Goal: Information Seeking & Learning: Compare options

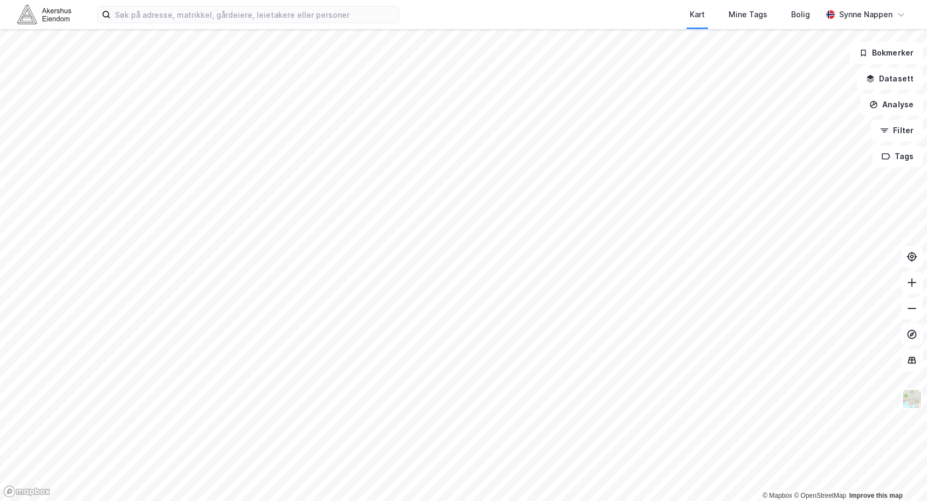
click at [198, 24] on div "Kart Mine Tags Bolig [PERSON_NAME]" at bounding box center [463, 14] width 927 height 29
click at [200, 21] on input at bounding box center [255, 14] width 288 height 16
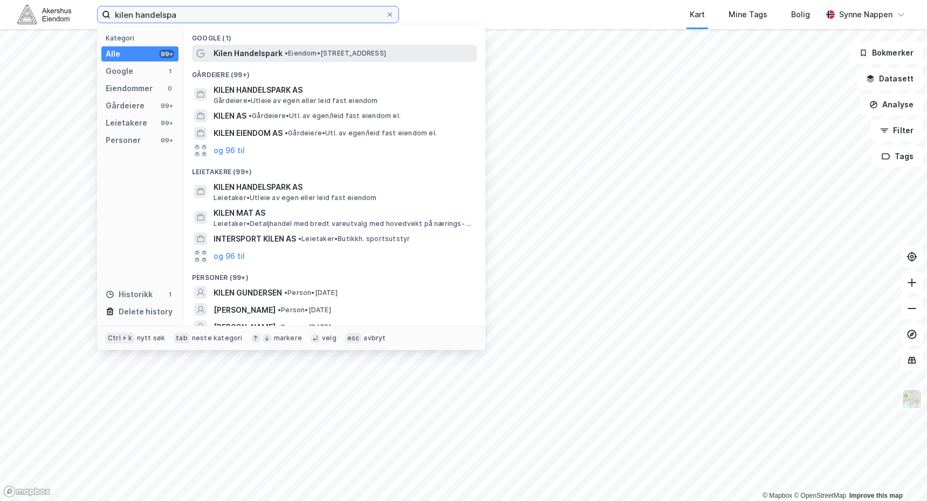
type input "kilen handelspa"
click at [273, 51] on span "Kilen Handelspark" at bounding box center [248, 53] width 69 height 13
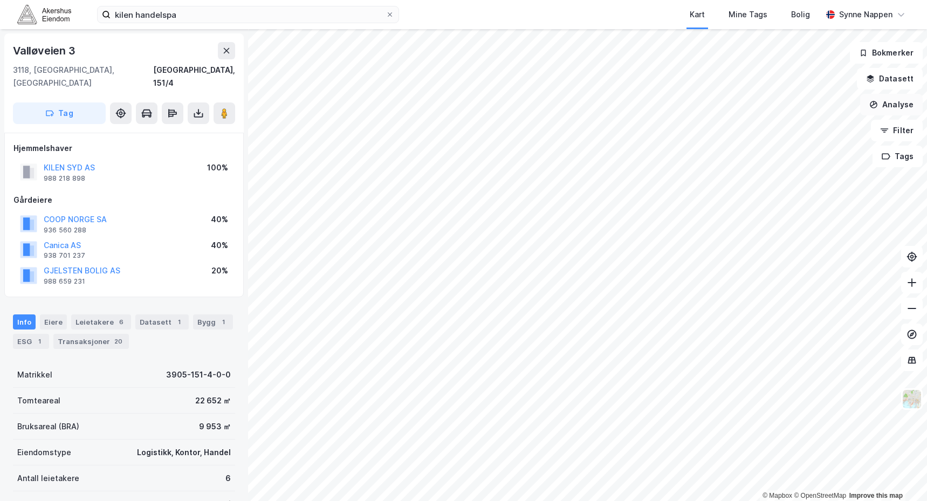
click at [887, 113] on button "Analyse" at bounding box center [891, 105] width 63 height 22
click at [886, 132] on icon "button" at bounding box center [884, 130] width 9 height 9
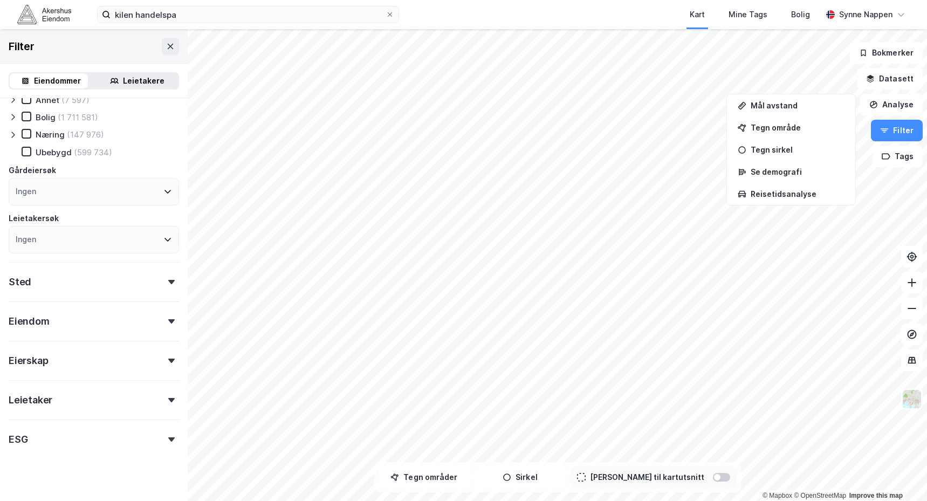
scroll to position [44, 0]
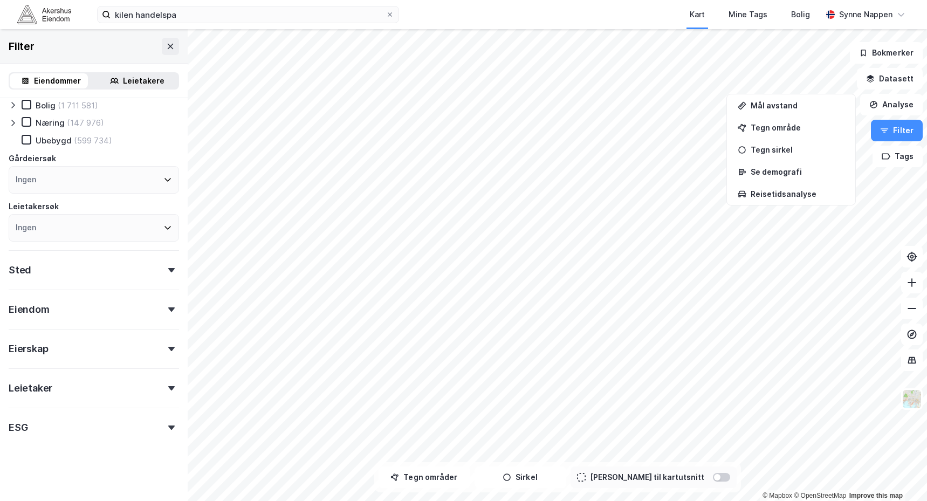
click at [43, 431] on div "ESG" at bounding box center [94, 423] width 170 height 31
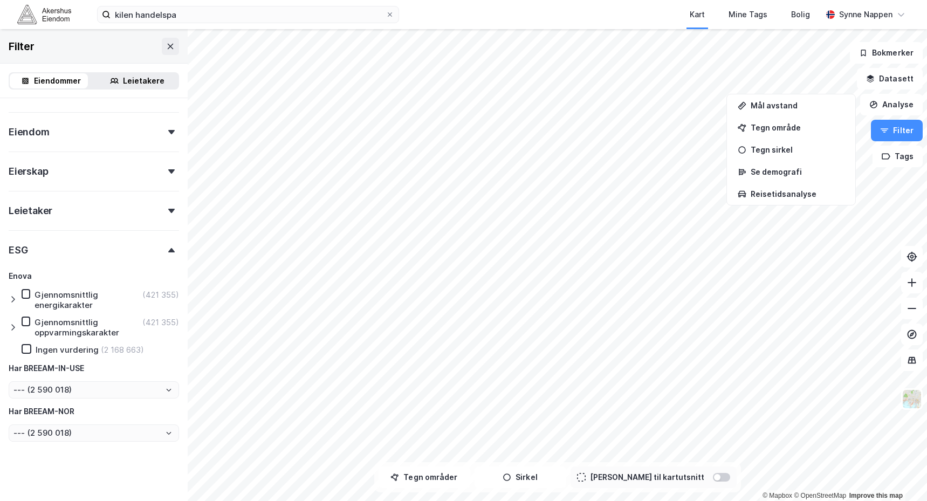
scroll to position [224, 0]
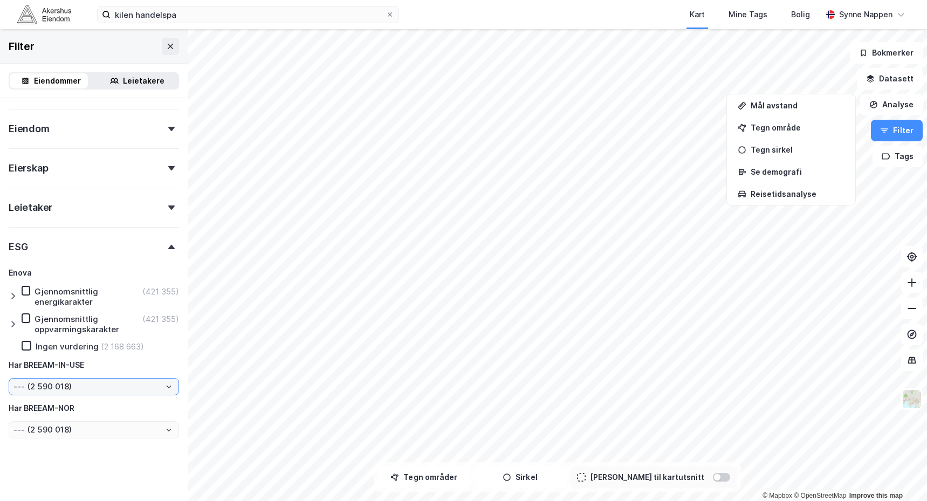
click at [87, 392] on input "--- (2 590 018)" at bounding box center [93, 387] width 169 height 16
drag, startPoint x: 87, startPoint y: 392, endPoint x: 77, endPoint y: 349, distance: 43.8
click at [77, 349] on body "kilen handelspa Kart Mine Tags Bolig [PERSON_NAME] © Mapbox © OpenStreetMap Imp…" at bounding box center [463, 250] width 927 height 501
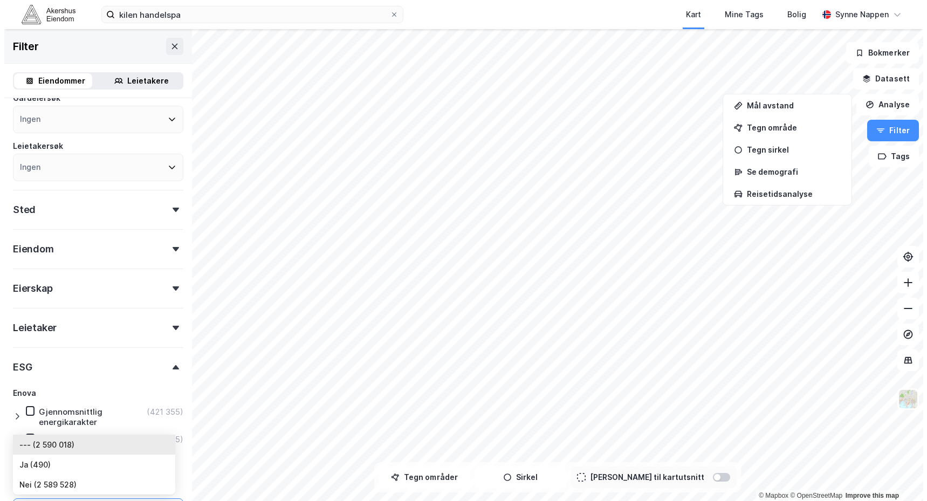
scroll to position [108, 0]
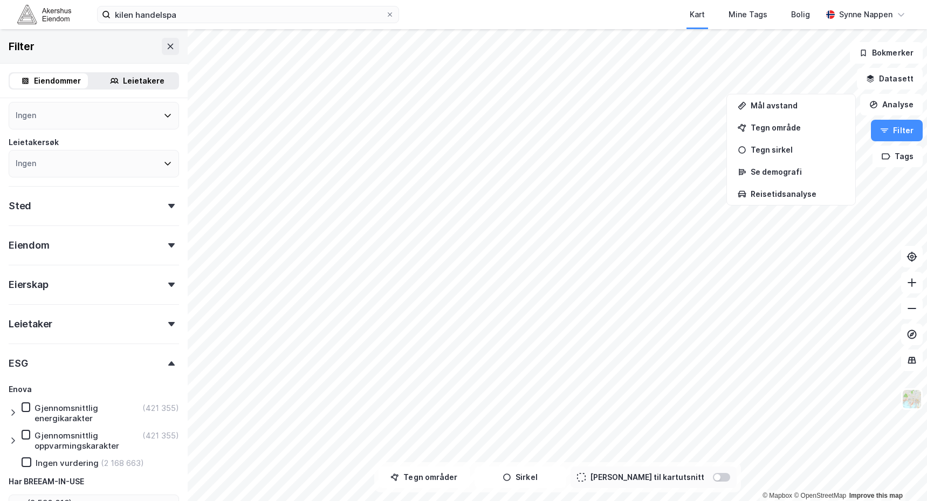
click at [88, 319] on div "Leietaker" at bounding box center [94, 319] width 170 height 31
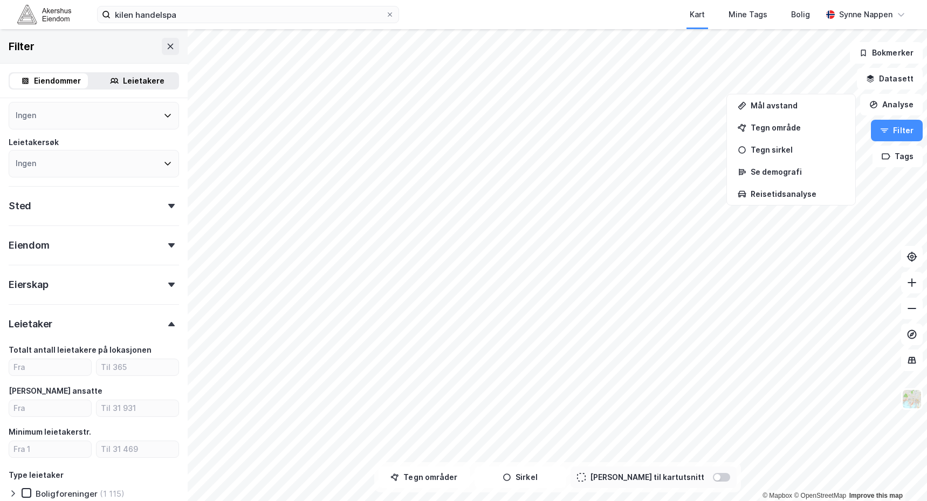
click at [85, 317] on div "Leietaker" at bounding box center [94, 319] width 170 height 31
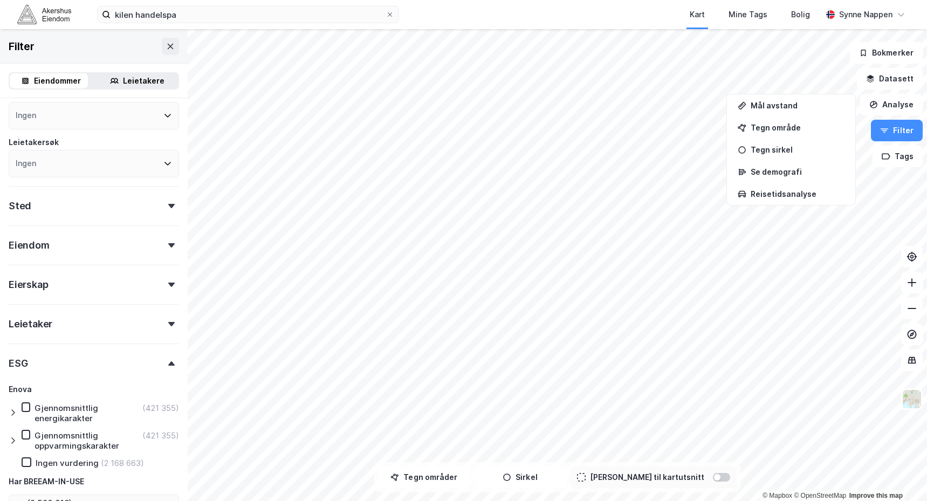
click at [81, 358] on div "ESG" at bounding box center [94, 359] width 170 height 31
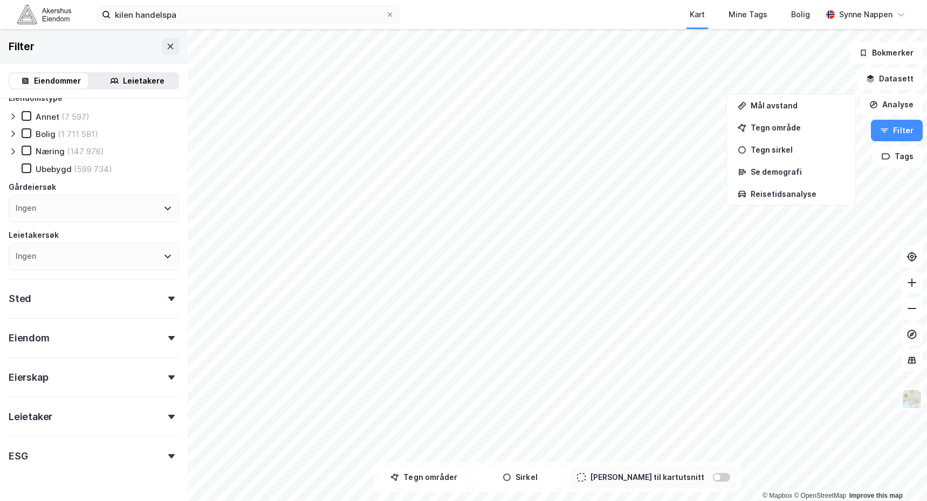
scroll to position [0, 0]
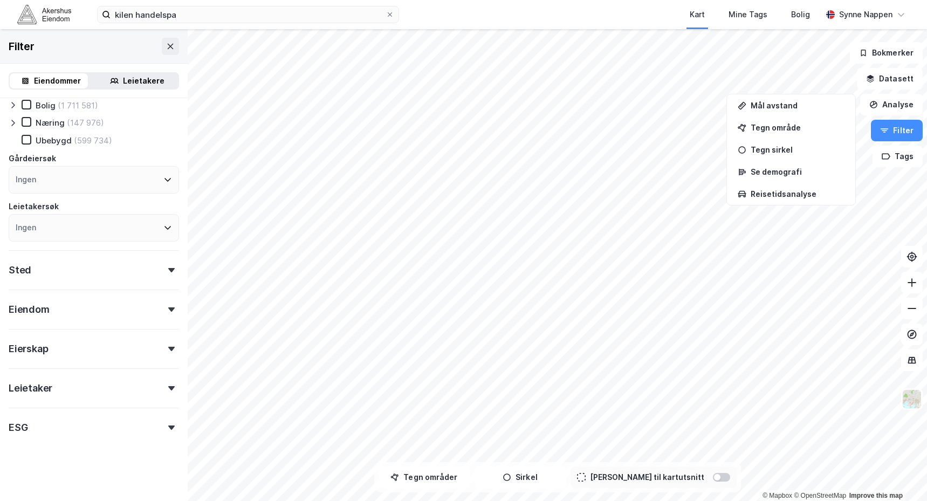
click at [79, 416] on div "ESG" at bounding box center [94, 423] width 170 height 31
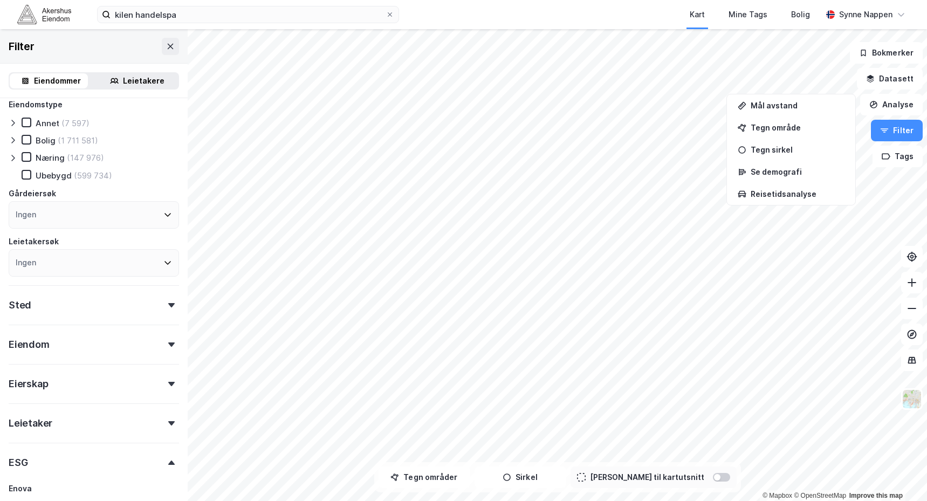
click at [71, 342] on div "Eiendom" at bounding box center [94, 340] width 170 height 31
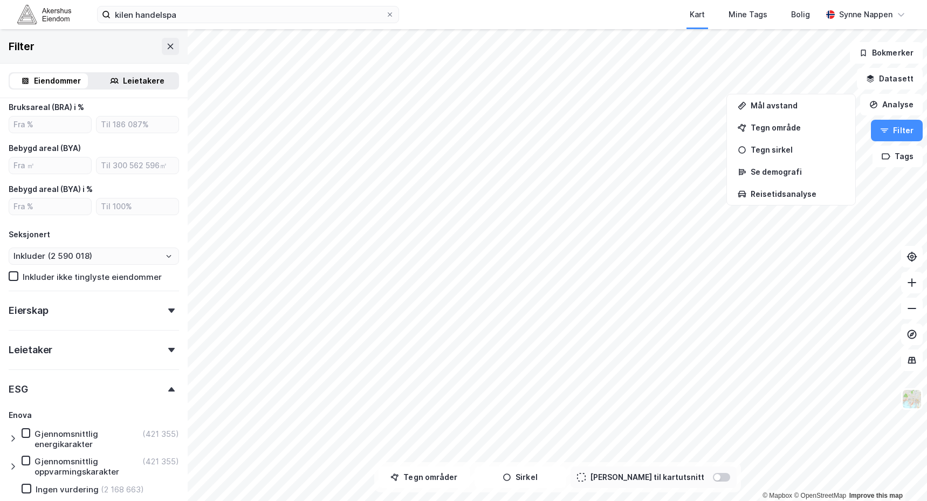
scroll to position [334, 0]
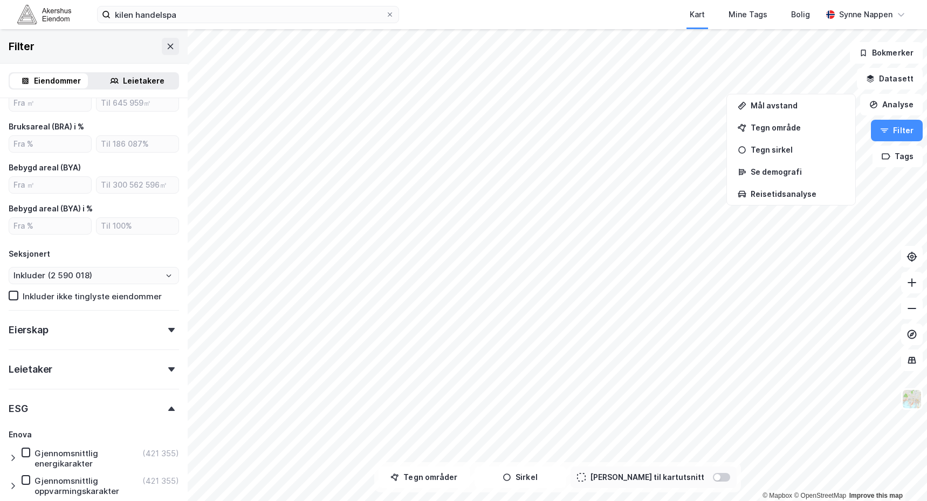
click at [84, 361] on div "Leietaker" at bounding box center [94, 364] width 170 height 31
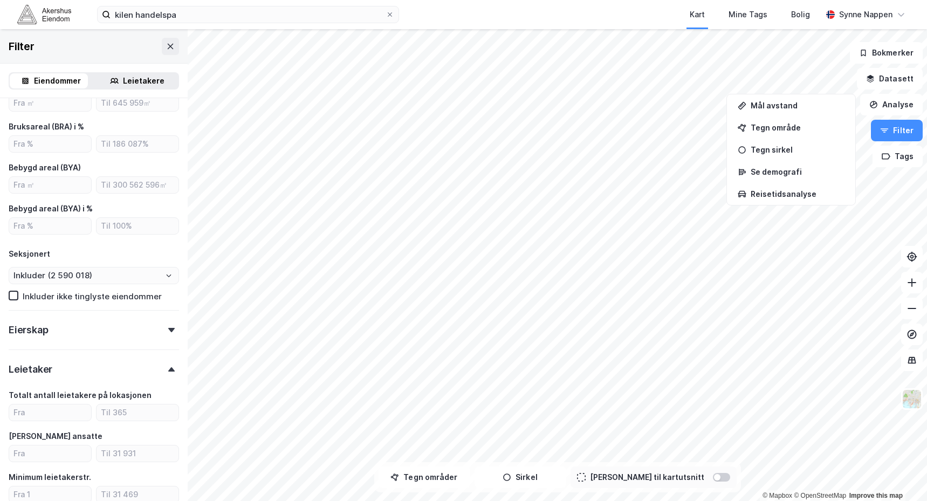
click at [79, 331] on div "Eierskap" at bounding box center [94, 325] width 170 height 31
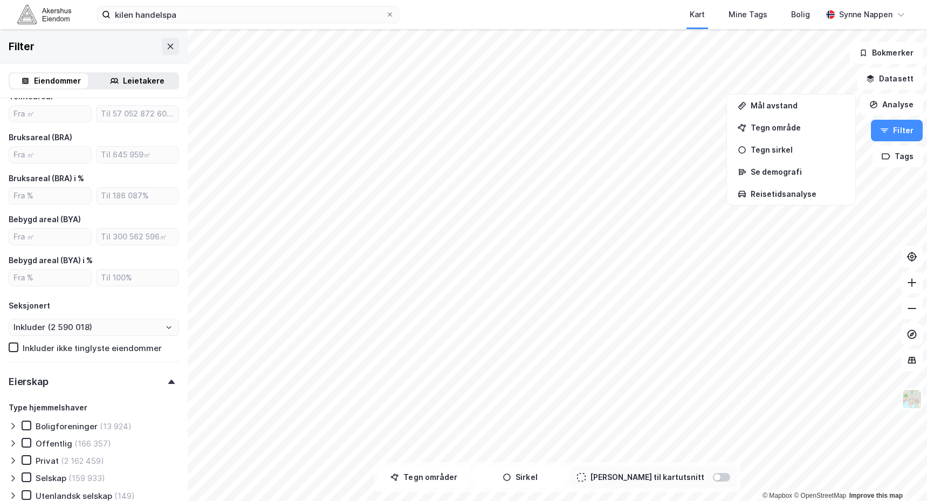
scroll to position [280, 0]
click at [87, 372] on div "Eierskap" at bounding box center [94, 379] width 170 height 31
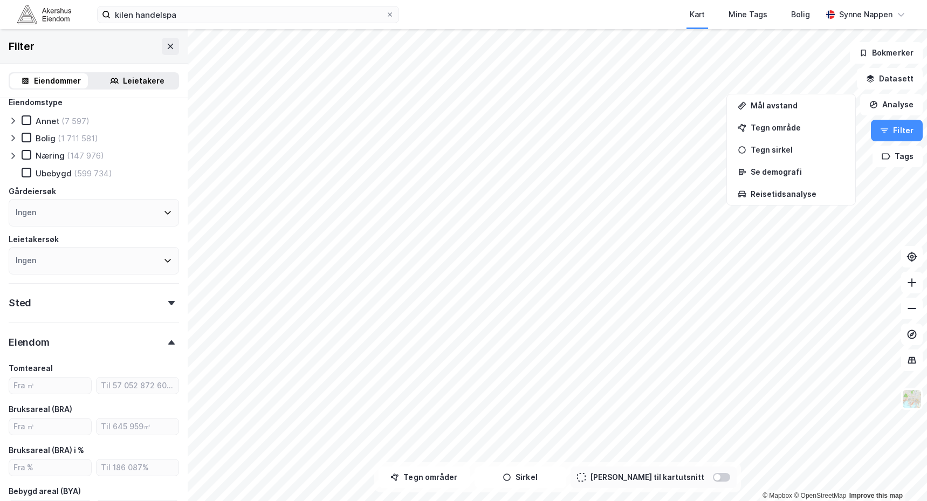
scroll to position [0, 0]
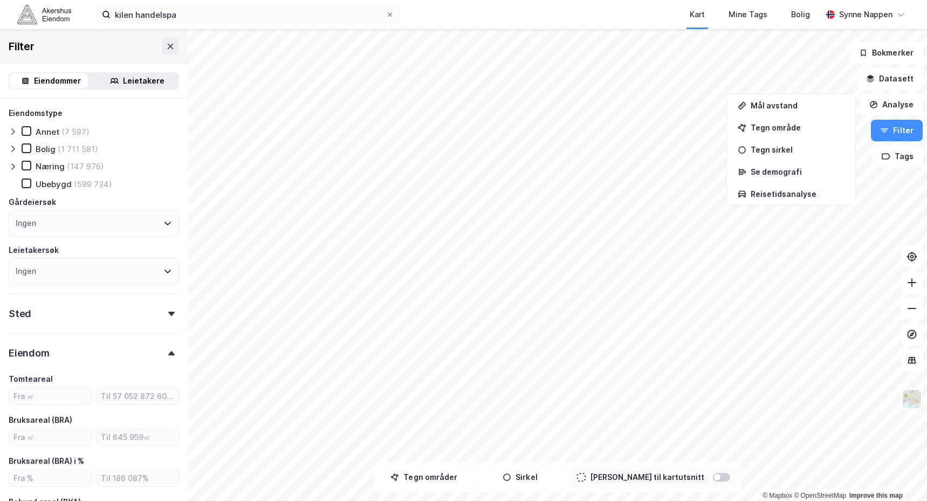
click at [14, 164] on icon at bounding box center [13, 166] width 9 height 9
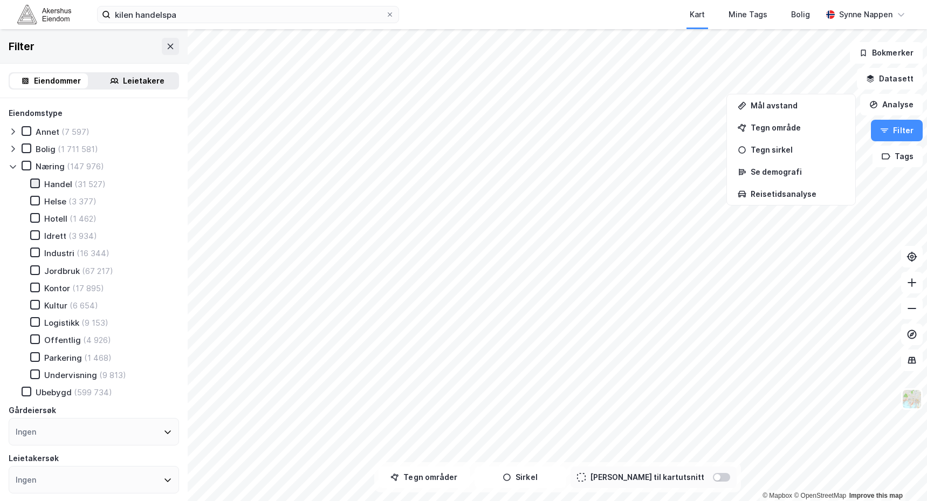
click at [37, 186] on icon at bounding box center [35, 184] width 8 height 8
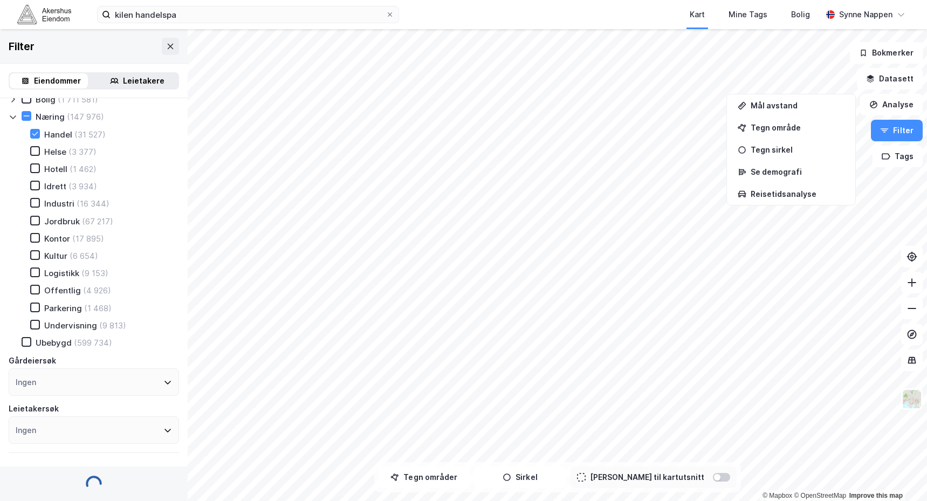
type input "--- (31 527)"
type input "Inkluder (31 527)"
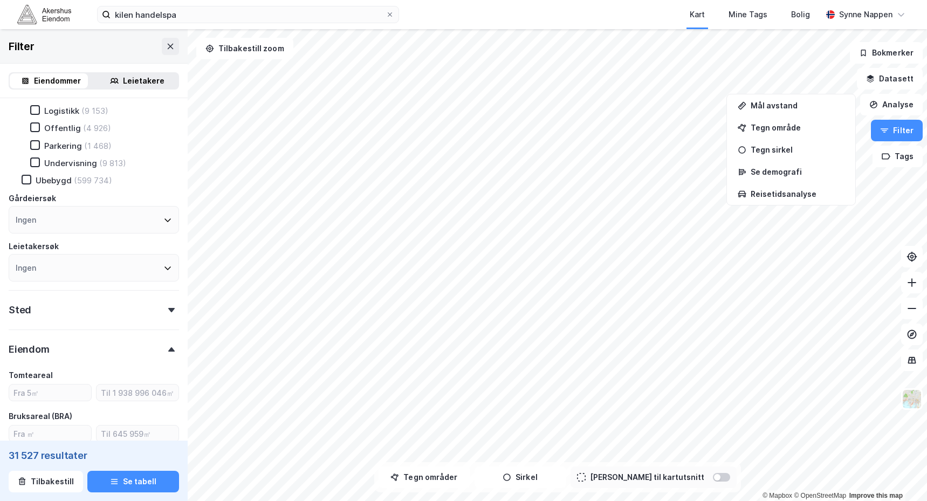
scroll to position [216, 0]
click at [95, 300] on div "Sted" at bounding box center [94, 301] width 170 height 31
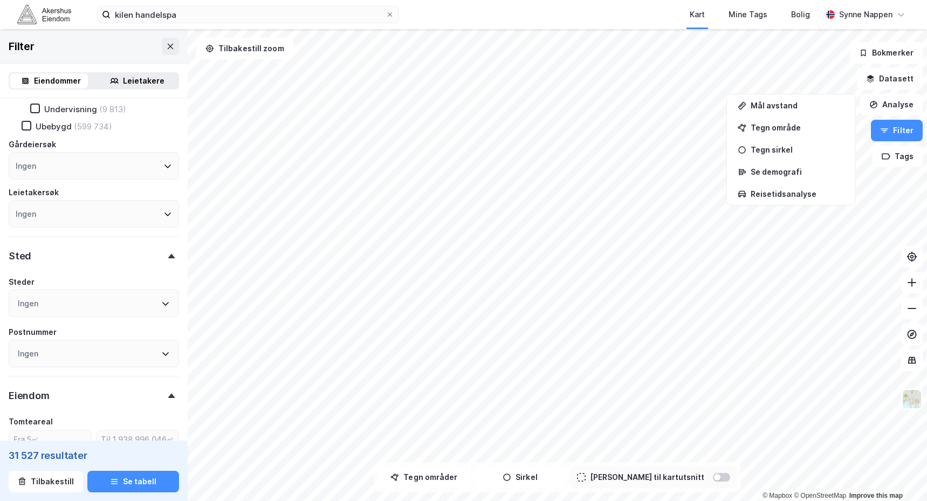
scroll to position [324, 0]
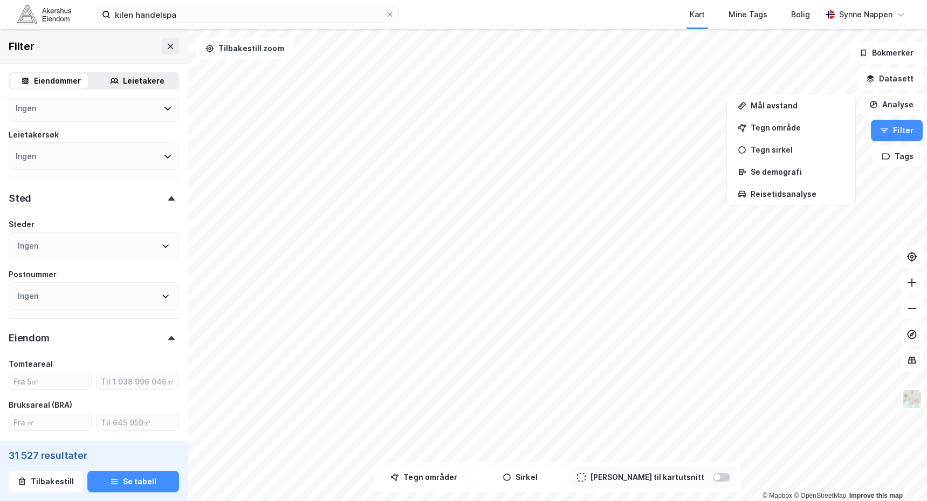
click at [71, 248] on div "Ingen" at bounding box center [94, 246] width 170 height 28
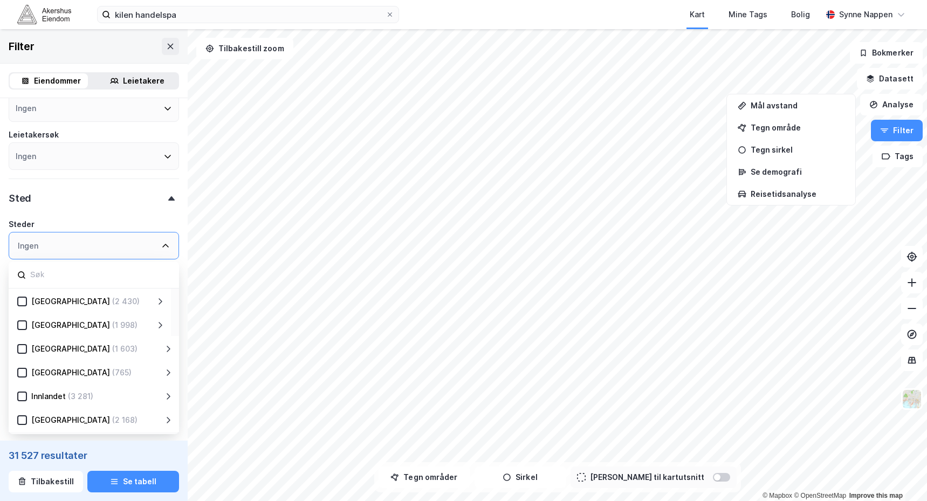
click at [17, 325] on div "Akershus (1 998)" at bounding box center [90, 324] width 162 height 24
click at [21, 325] on icon at bounding box center [22, 325] width 8 height 8
click at [22, 325] on icon at bounding box center [22, 325] width 8 height 8
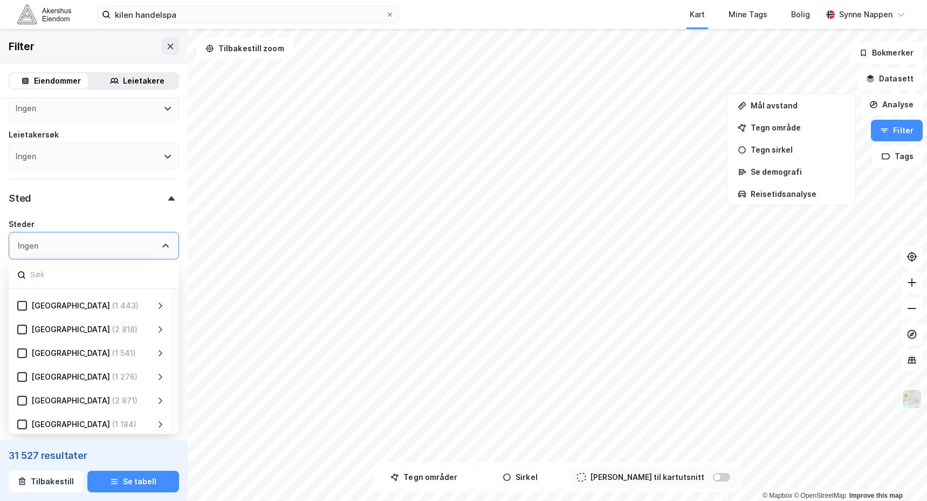
scroll to position [212, 0]
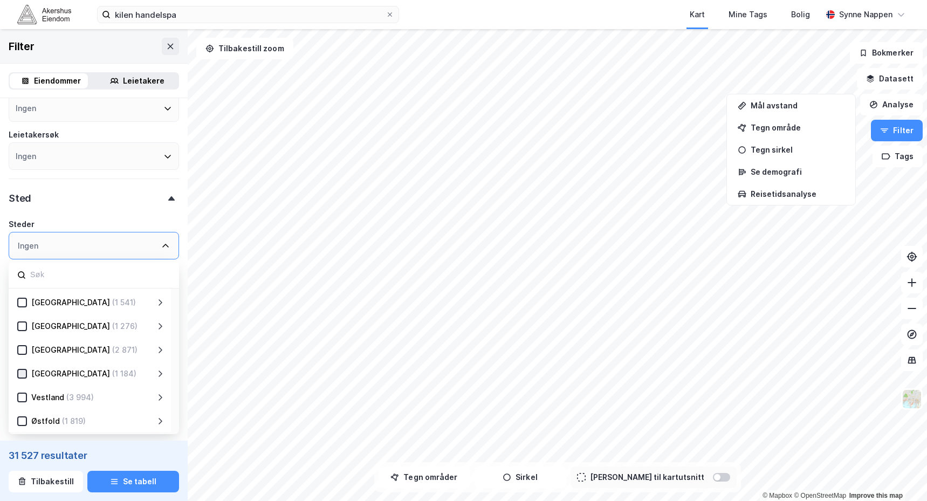
click at [19, 375] on icon at bounding box center [22, 374] width 8 height 8
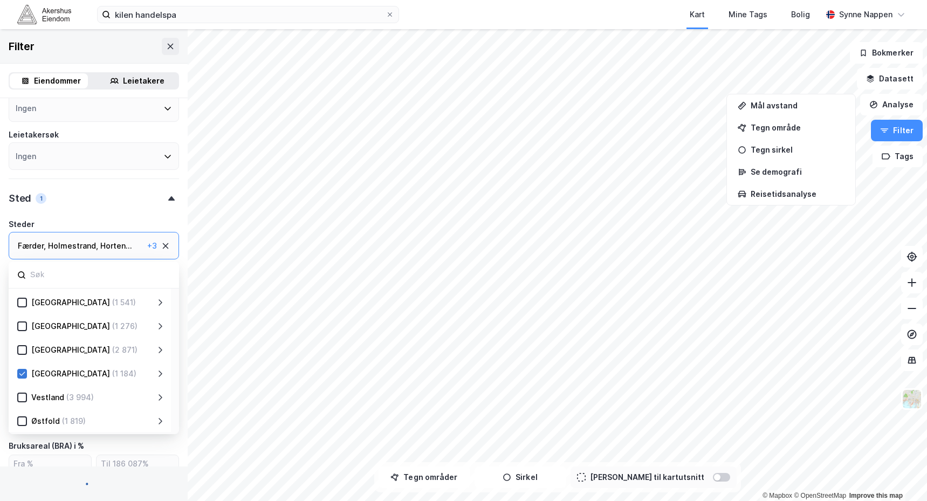
type input "--- (1 184)"
type input "Inkluder (1 184)"
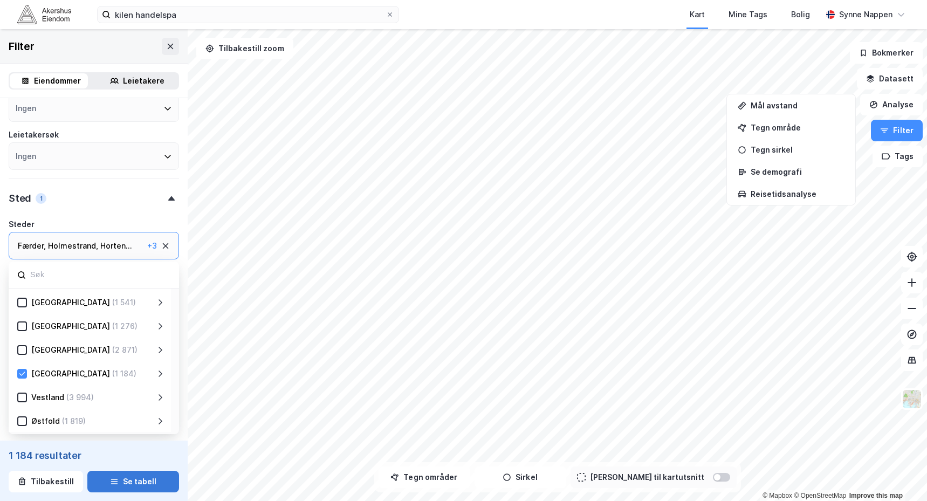
click at [110, 481] on icon "button" at bounding box center [114, 481] width 9 height 9
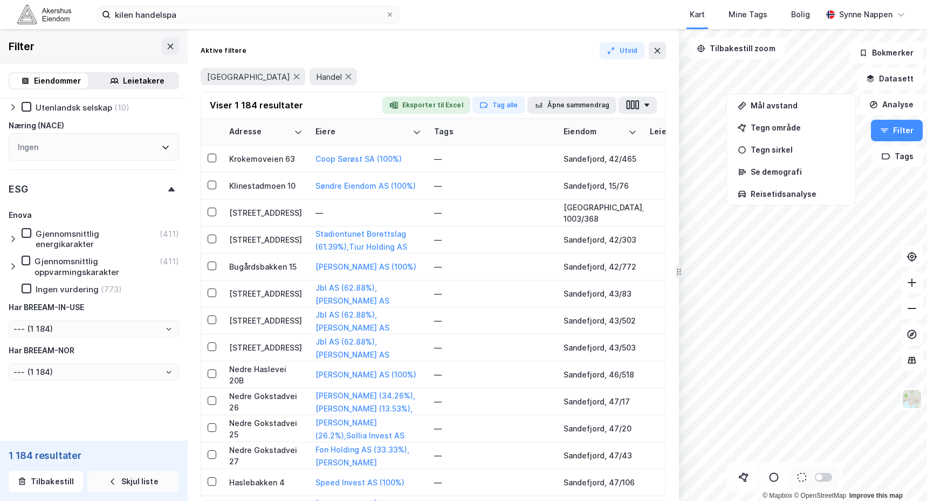
scroll to position [1129, 0]
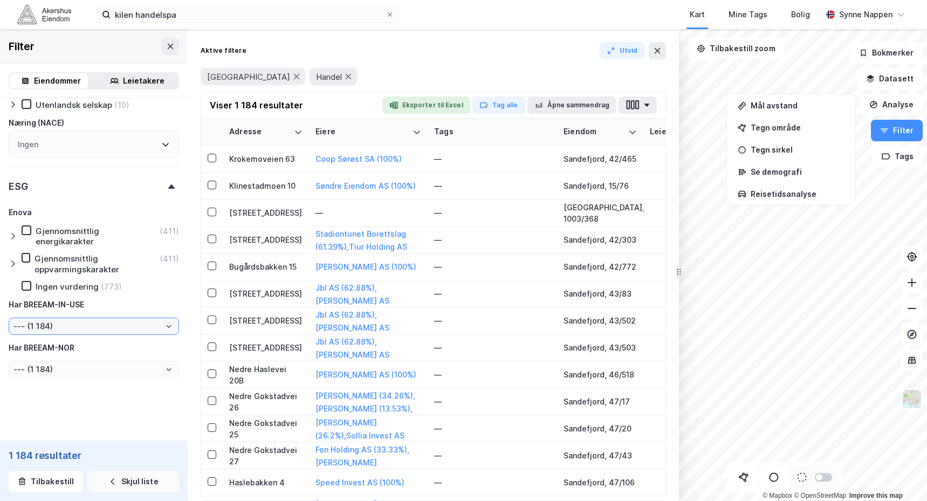
click at [75, 325] on input "--- (1 184)" at bounding box center [93, 326] width 169 height 16
drag, startPoint x: 75, startPoint y: 325, endPoint x: 67, endPoint y: 368, distance: 43.4
click at [67, 368] on li "Ja (6)" at bounding box center [90, 365] width 162 height 20
type input "Ja (6)"
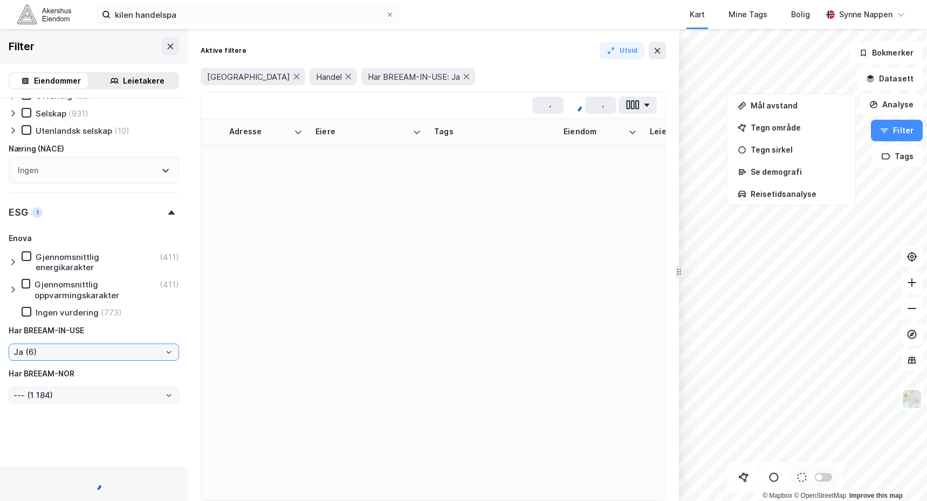
type input "--- (6)"
type input "Inkluder (6)"
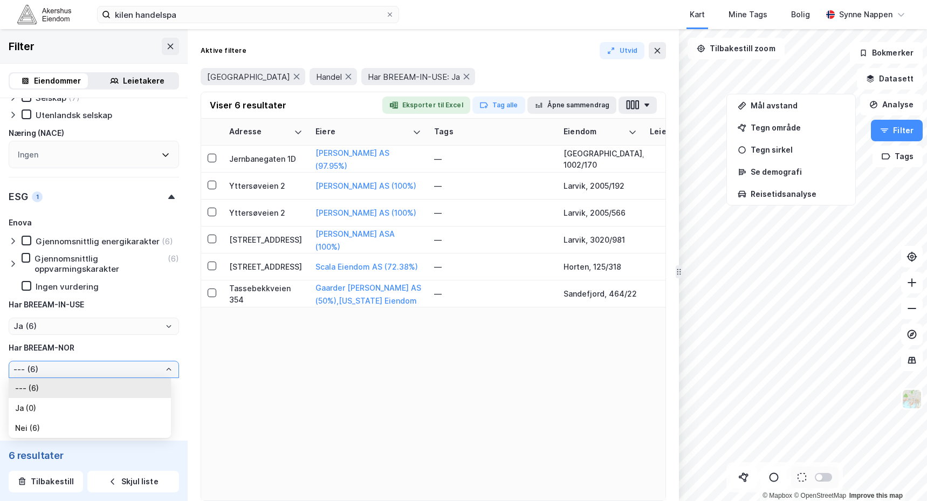
click at [67, 370] on input "--- (6)" at bounding box center [93, 369] width 169 height 16
drag, startPoint x: 67, startPoint y: 370, endPoint x: 99, endPoint y: 337, distance: 46.1
click at [99, 337] on body "kilen handelspa Kart Mine Tags Bolig [PERSON_NAME] © Mapbox © OpenStreetMap Imp…" at bounding box center [463, 250] width 927 height 501
click at [572, 366] on div "Adresse Eiere Tags Eiendom Leietakere Eiendomstyper Matrikkel Hjemmelshaver Stø…" at bounding box center [433, 310] width 464 height 382
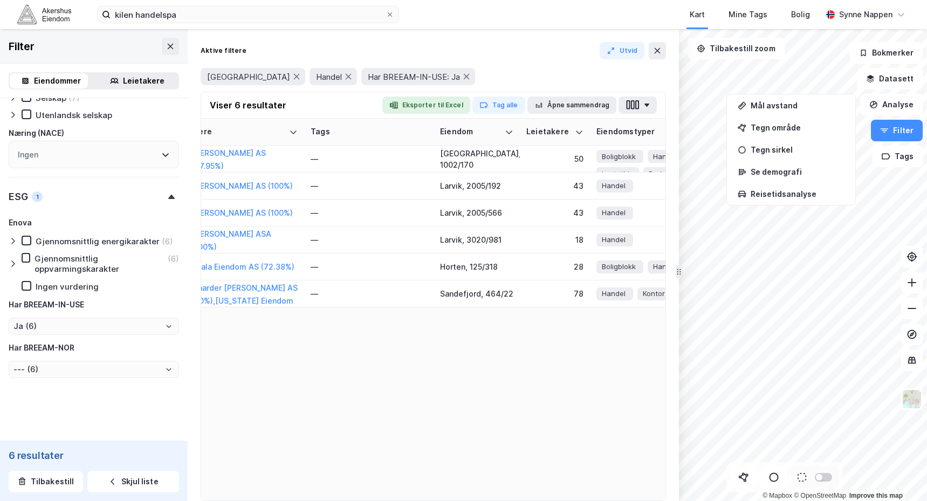
scroll to position [0, 0]
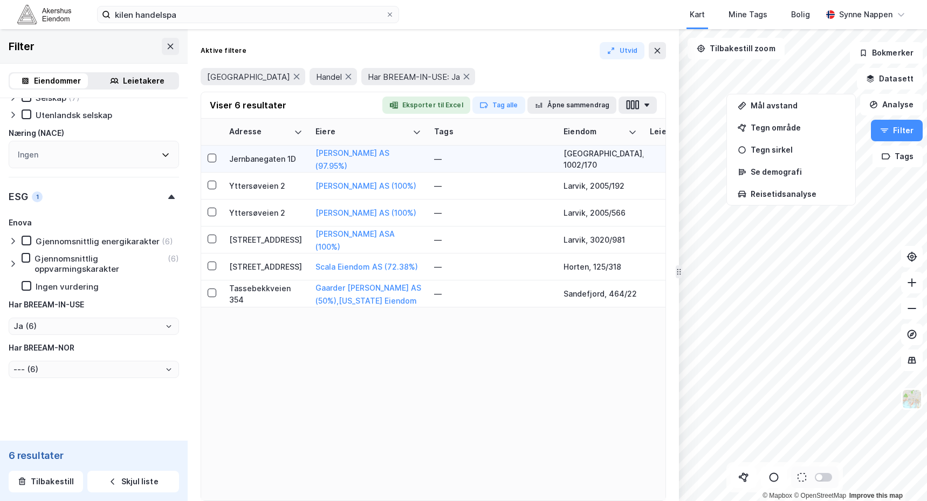
click at [430, 160] on td "—" at bounding box center [492, 159] width 129 height 27
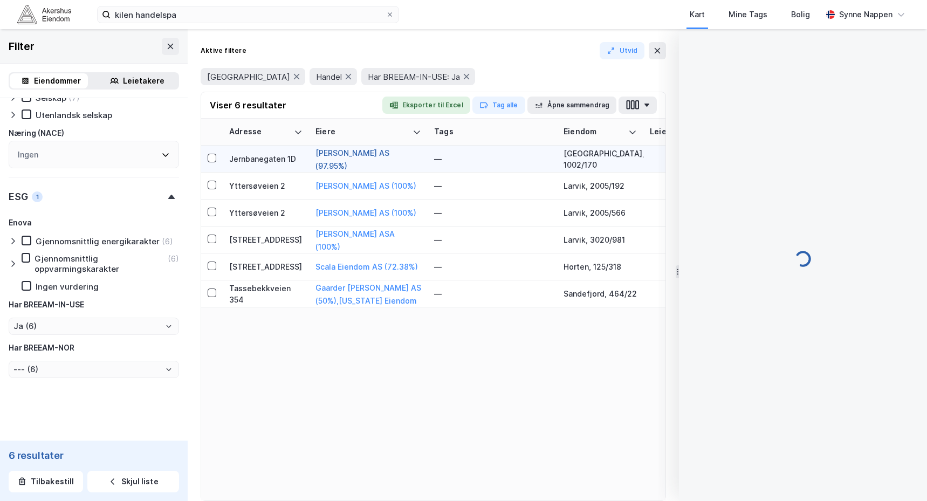
click at [0, 0] on button "[PERSON_NAME] AS (97.95%)" at bounding box center [0, 0] width 0 height 0
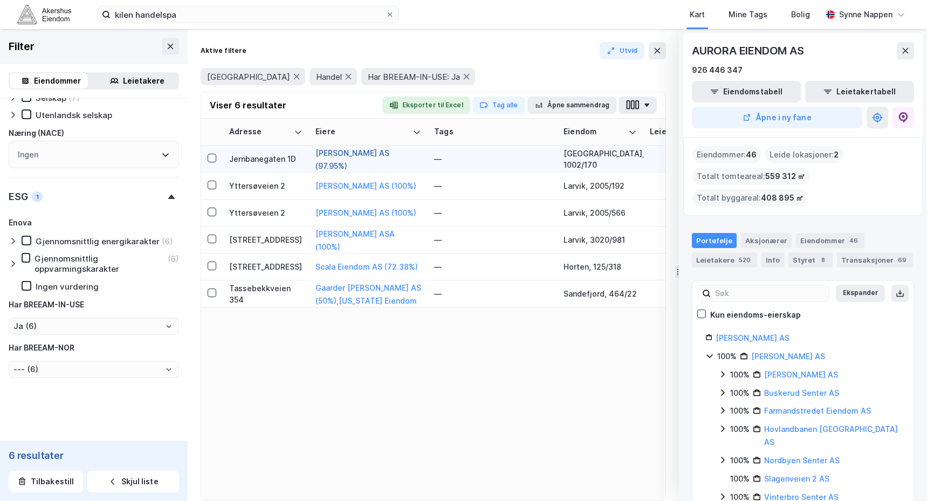
click at [0, 0] on button "[PERSON_NAME] AS (97.95%)" at bounding box center [0, 0] width 0 height 0
click at [909, 47] on button at bounding box center [905, 50] width 17 height 17
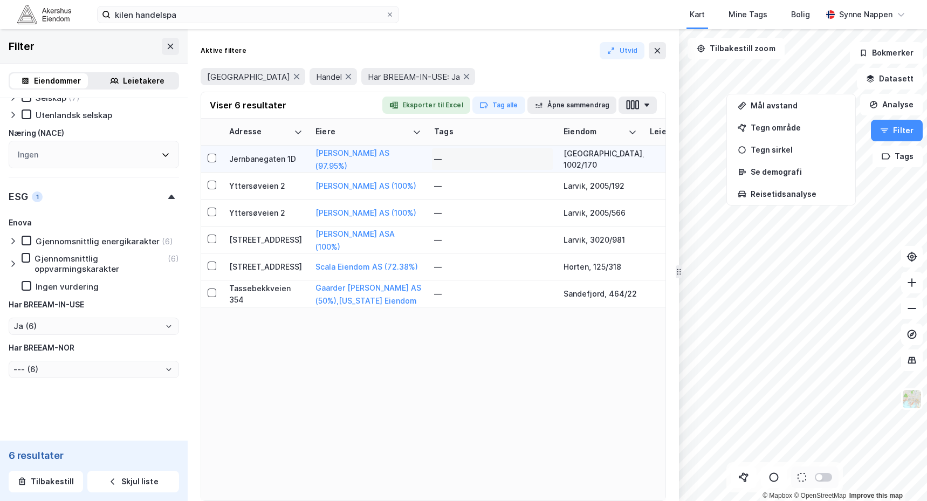
click at [475, 155] on div "—" at bounding box center [492, 158] width 116 height 17
click at [226, 162] on td "Jernbanegaten 1D" at bounding box center [266, 159] width 86 height 27
click at [279, 165] on td "Jernbanegaten 1D" at bounding box center [266, 159] width 86 height 27
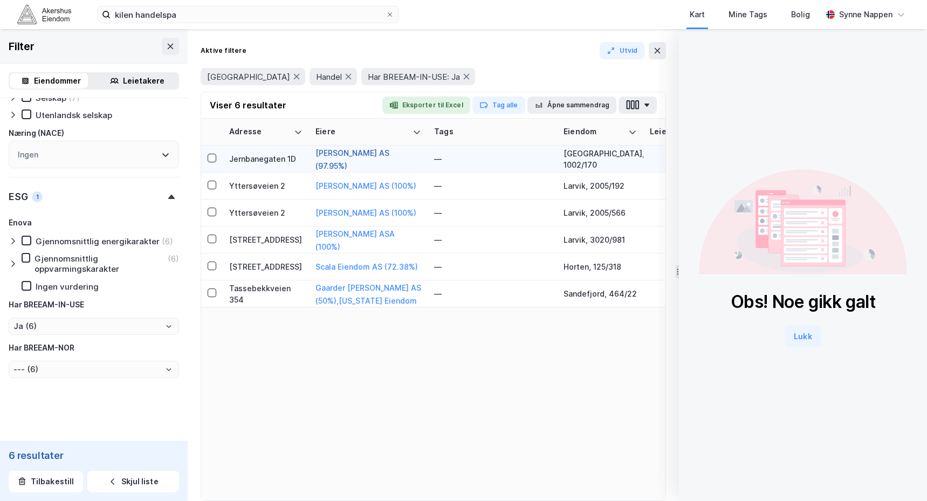
click at [0, 0] on button "[PERSON_NAME] AS (97.95%)" at bounding box center [0, 0] width 0 height 0
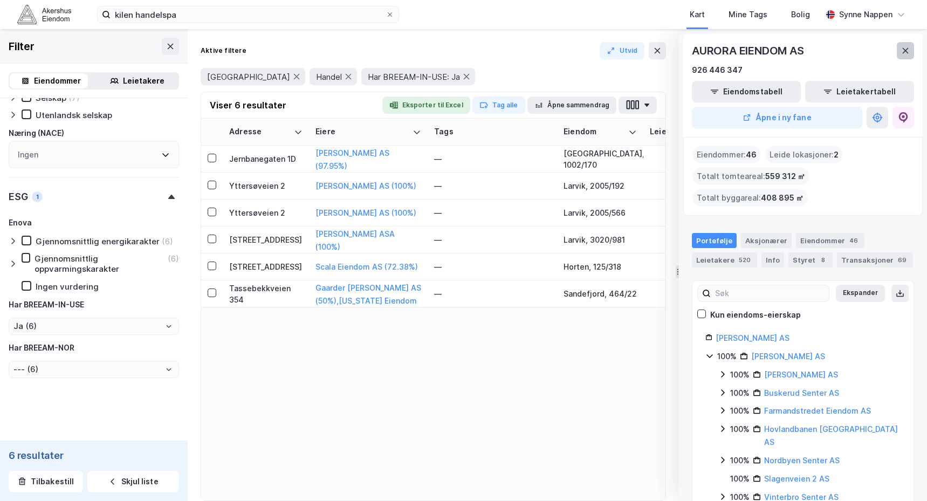
click at [911, 45] on button at bounding box center [905, 50] width 17 height 17
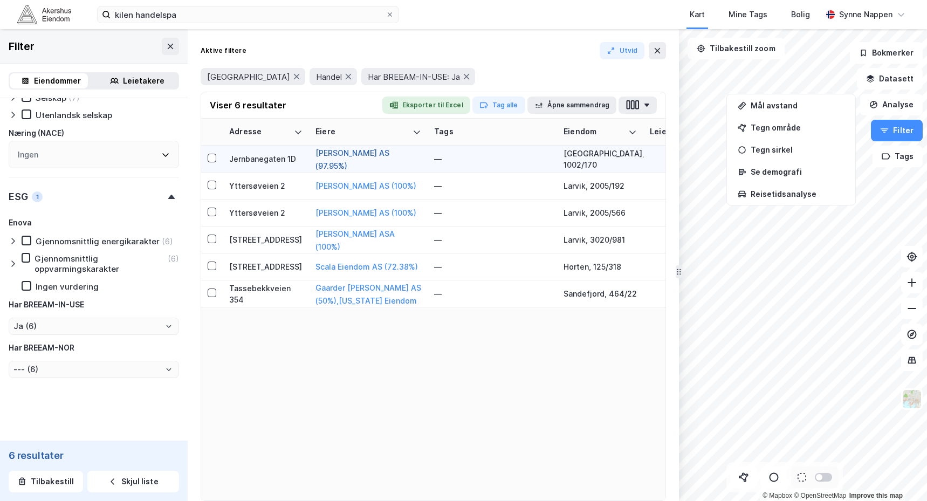
click at [0, 0] on button "[PERSON_NAME] AS (97.95%)" at bounding box center [0, 0] width 0 height 0
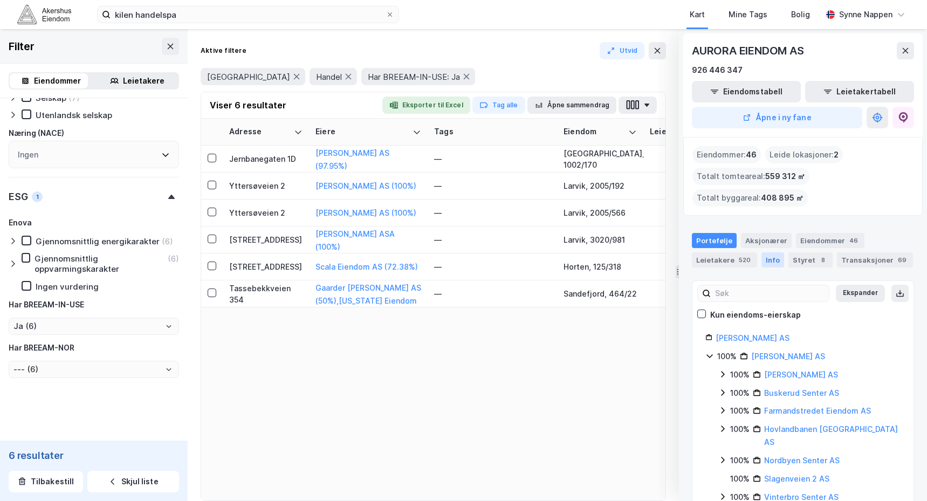
click at [773, 260] on div "Info" at bounding box center [772, 259] width 23 height 15
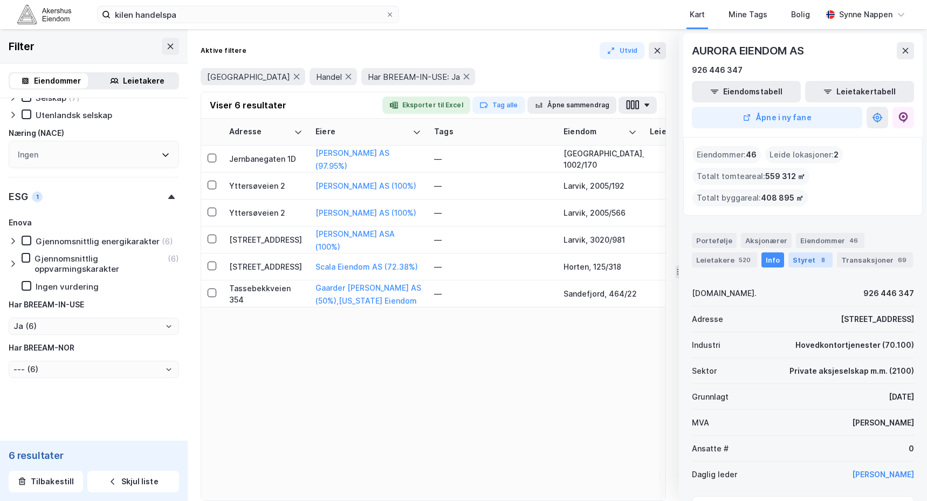
click at [818, 260] on div "8" at bounding box center [823, 260] width 11 height 11
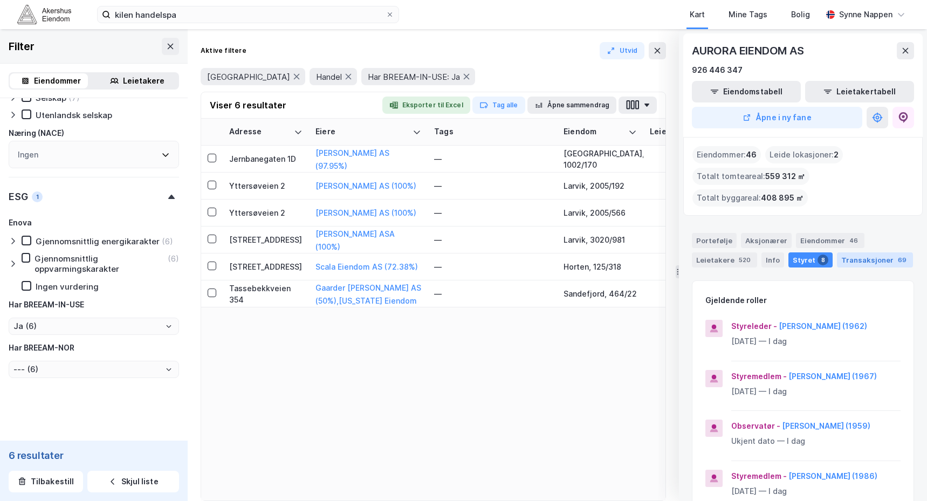
click at [842, 259] on div "Transaksjoner 69" at bounding box center [875, 259] width 76 height 15
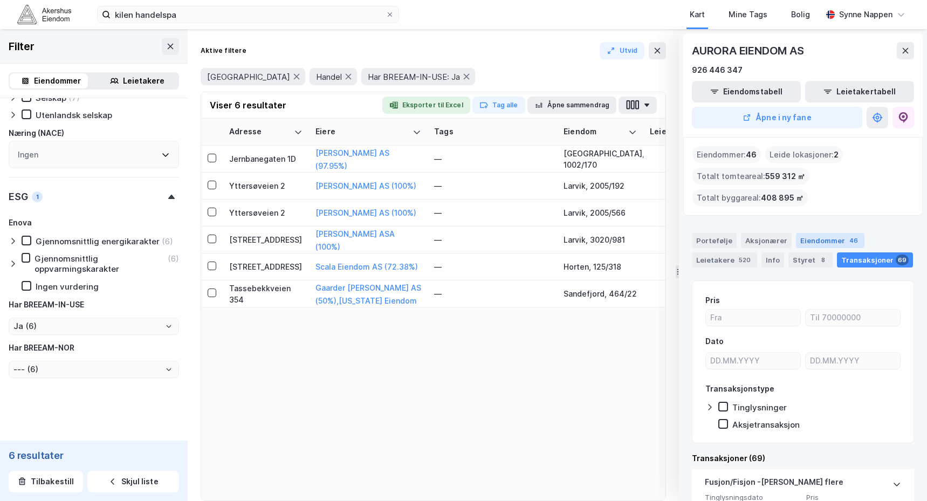
click at [811, 243] on div "Eiendommer 46" at bounding box center [830, 240] width 68 height 15
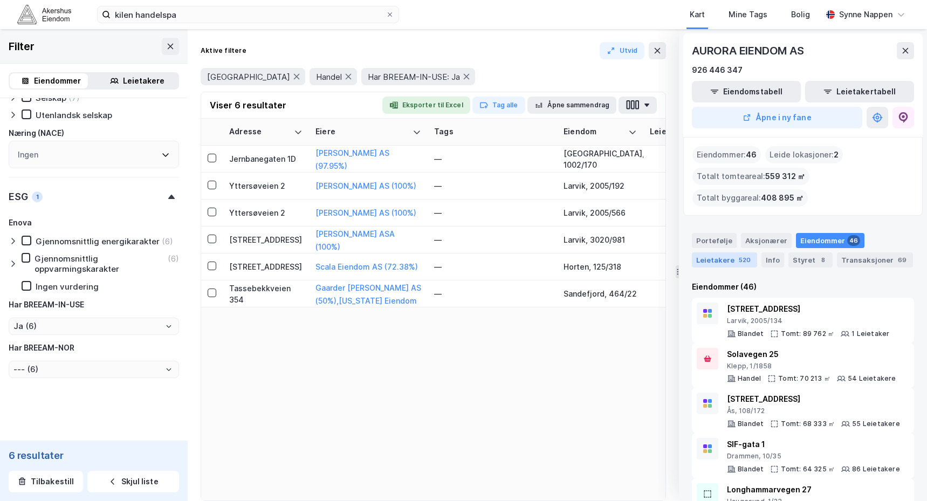
click at [722, 257] on div "Leietakere 520" at bounding box center [724, 259] width 65 height 15
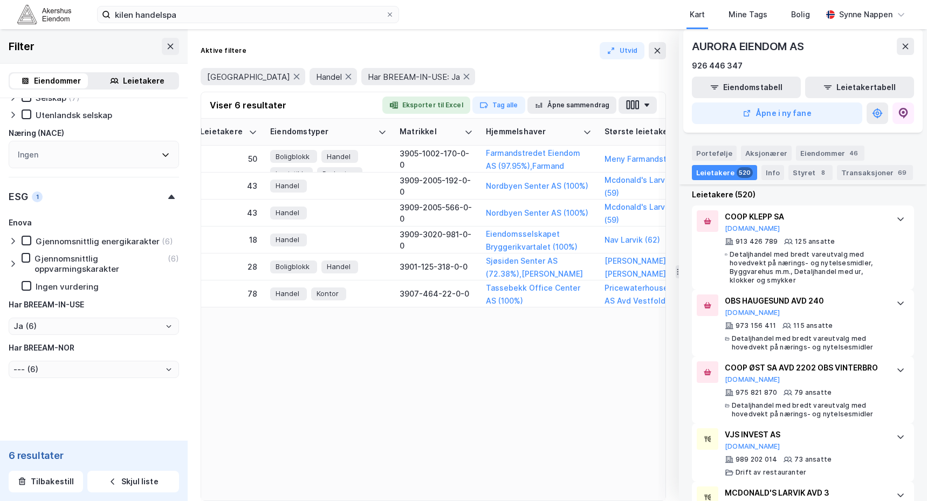
scroll to position [0, 501]
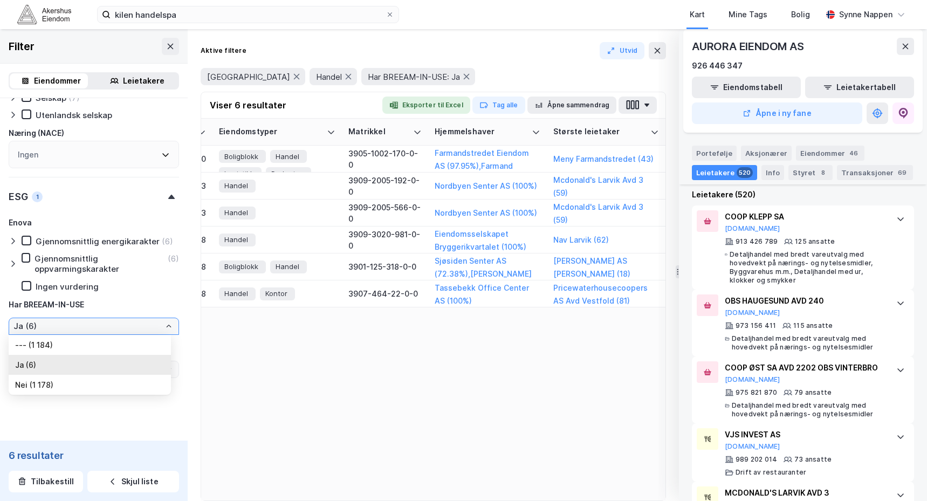
click at [120, 334] on input "Ja (6)" at bounding box center [93, 326] width 169 height 16
click at [393, 413] on div "Adresse Eiere Tags Eiendom Leietakere Eiendomstyper Matrikkel Hjemmelshaver Stø…" at bounding box center [433, 310] width 464 height 382
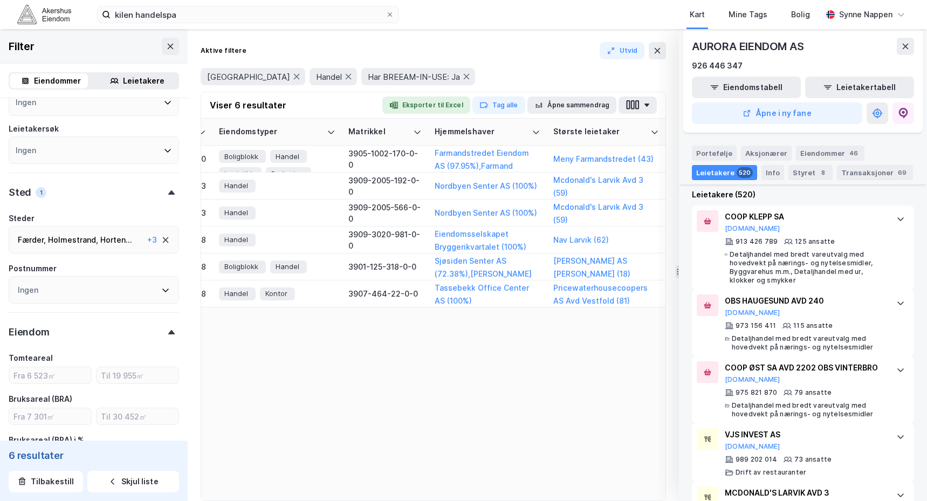
scroll to position [310, 0]
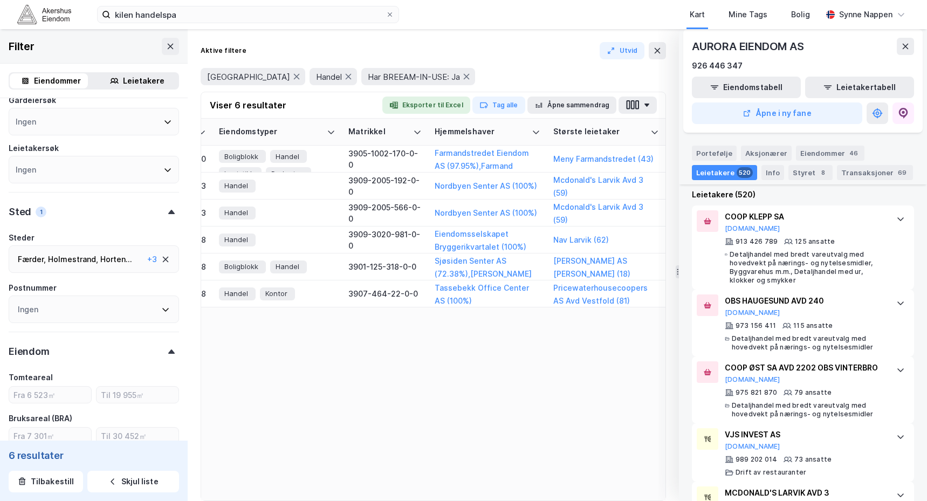
click at [108, 261] on div "Horten ..." at bounding box center [116, 259] width 32 height 13
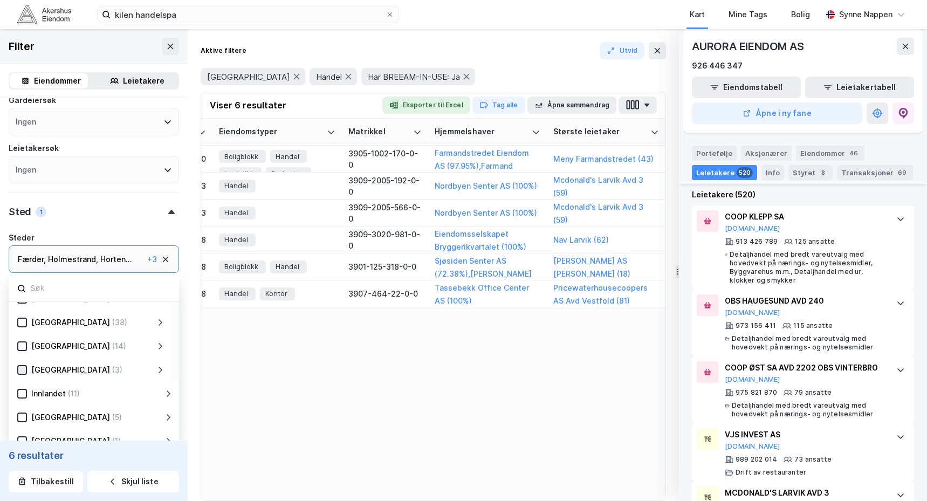
scroll to position [0, 0]
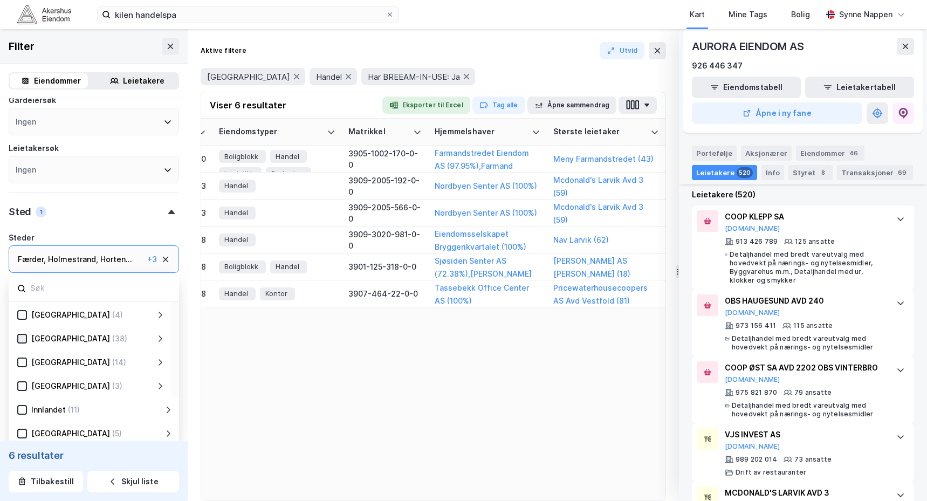
click at [20, 334] on div at bounding box center [22, 339] width 10 height 10
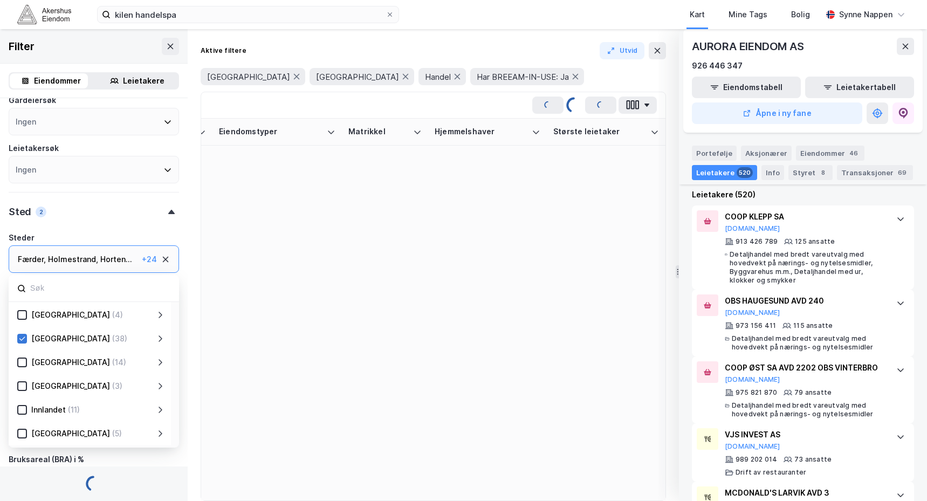
type input "Ja (44)"
type input "--- (44)"
type input "Inkluder (44)"
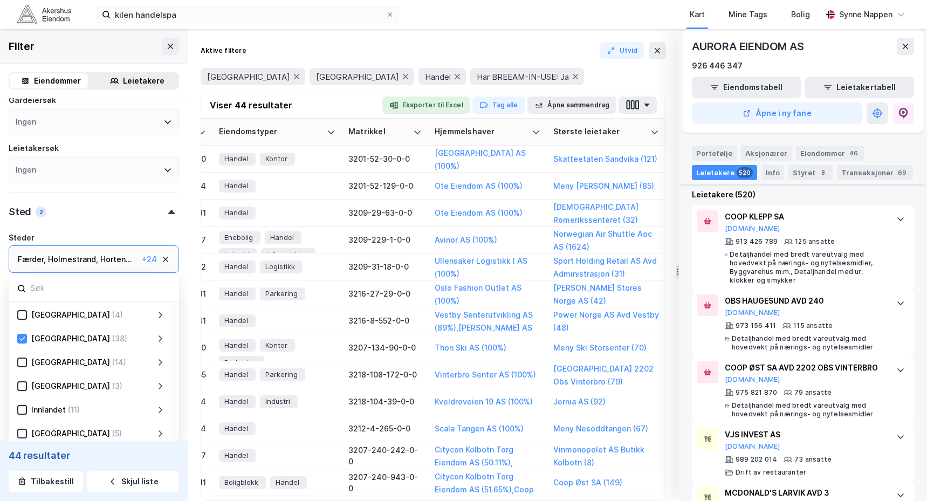
click at [24, 369] on div "[GEOGRAPHIC_DATA] (14)" at bounding box center [90, 362] width 147 height 13
click at [24, 363] on icon at bounding box center [22, 363] width 8 height 8
type input "Ja (58)"
type input "--- (58)"
type input "Inkluder (58)"
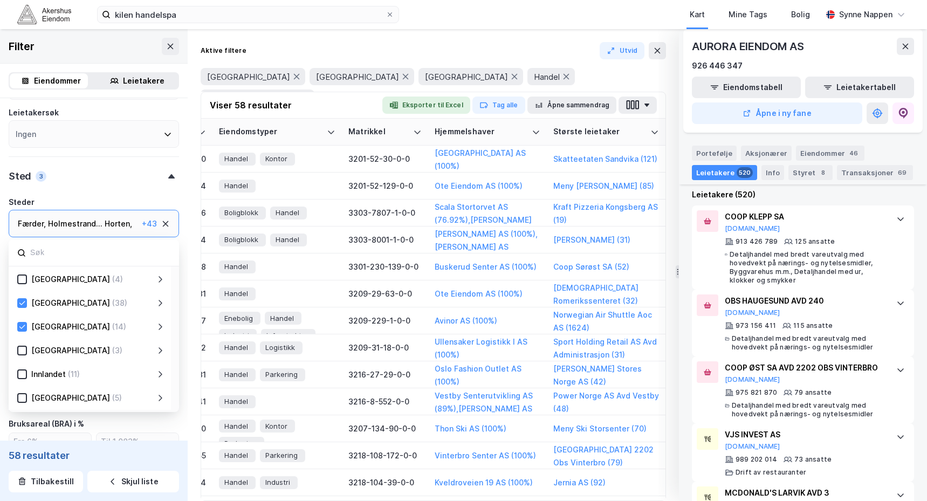
scroll to position [310, 0]
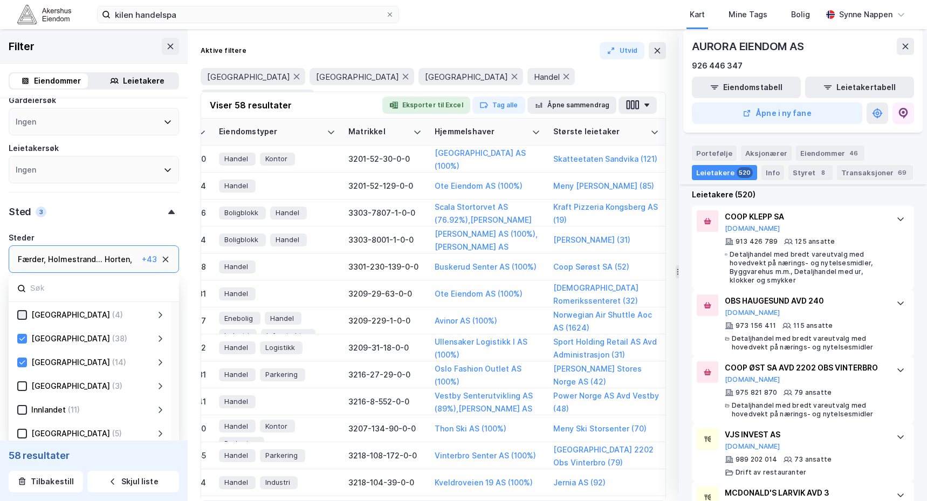
click at [23, 316] on icon at bounding box center [22, 315] width 8 height 8
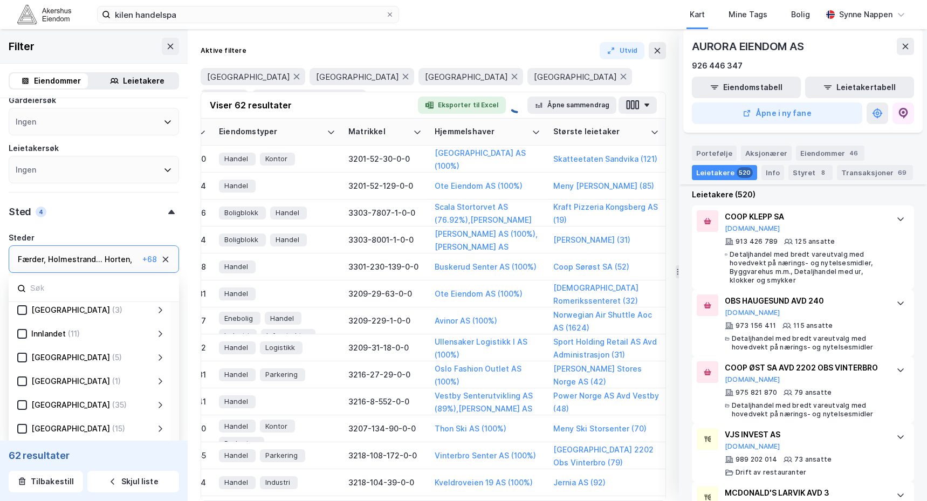
type input "Ja (62)"
type input "--- (62)"
type input "Inkluder (62)"
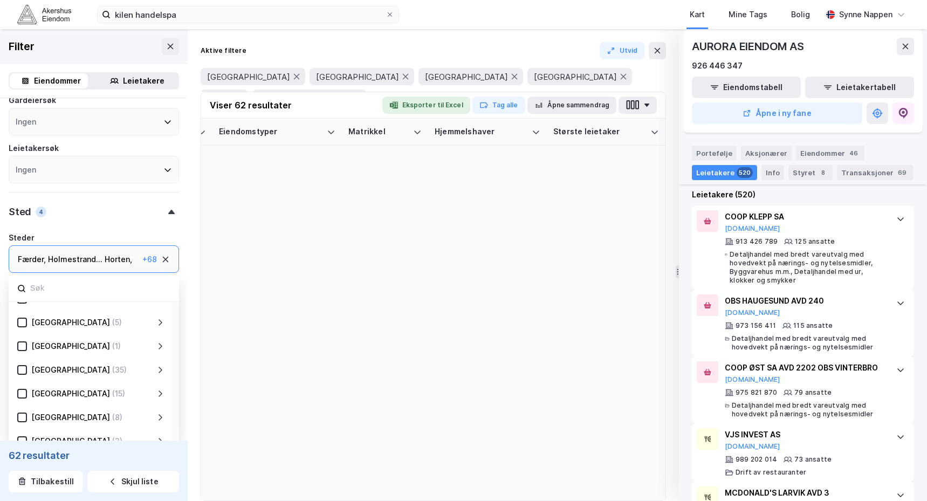
scroll to position [162, 0]
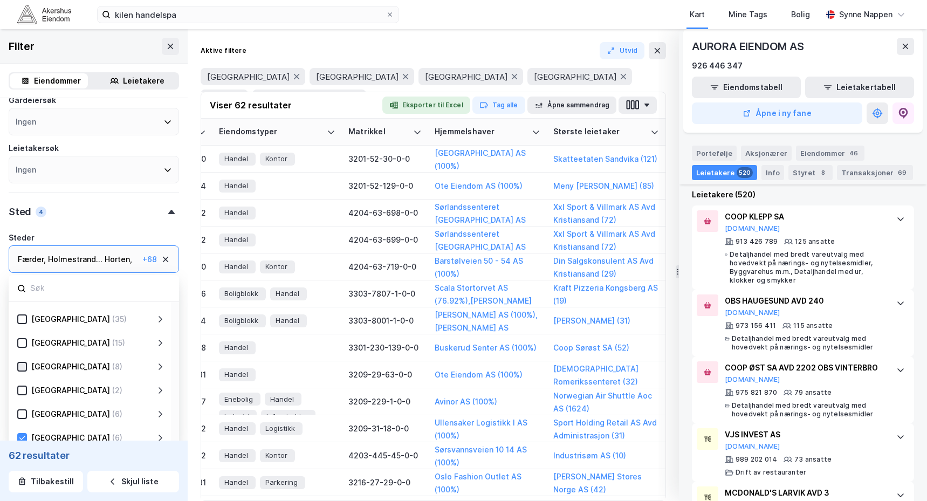
click at [22, 368] on icon at bounding box center [22, 367] width 6 height 4
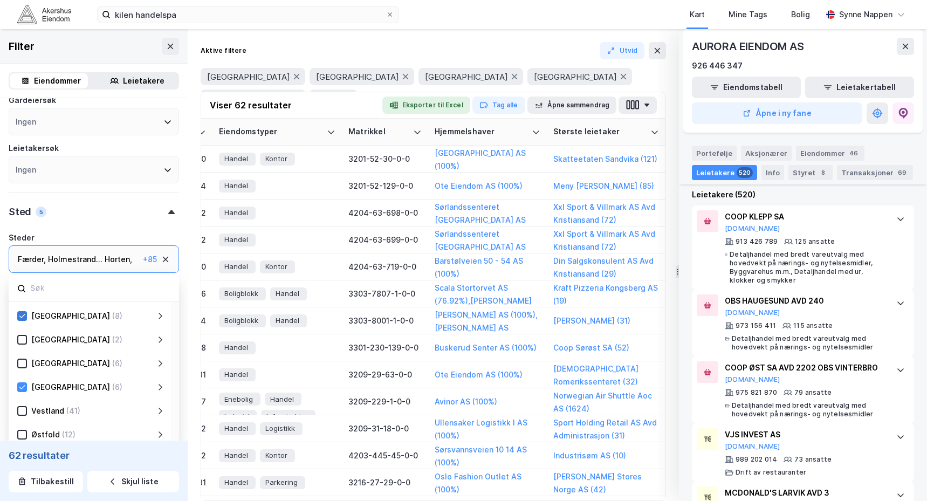
type input "Ja (70)"
type input "--- (70)"
type input "Inkluder (70)"
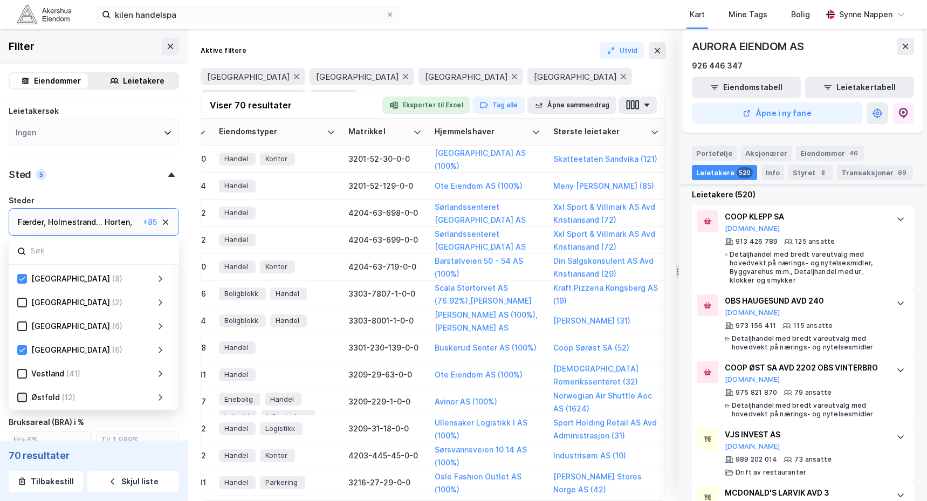
scroll to position [364, 0]
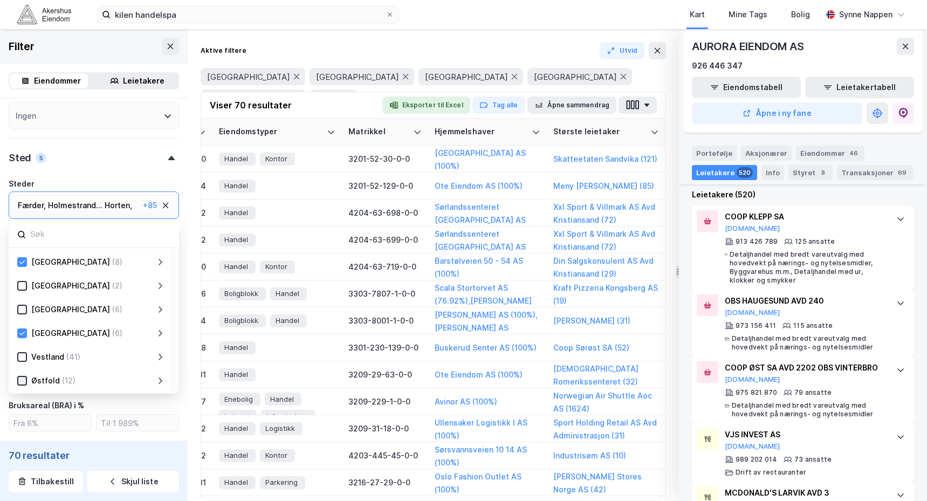
click at [22, 381] on icon at bounding box center [22, 381] width 8 height 8
type input "Ja (82)"
type input "--- (82)"
type input "Inkluder (82)"
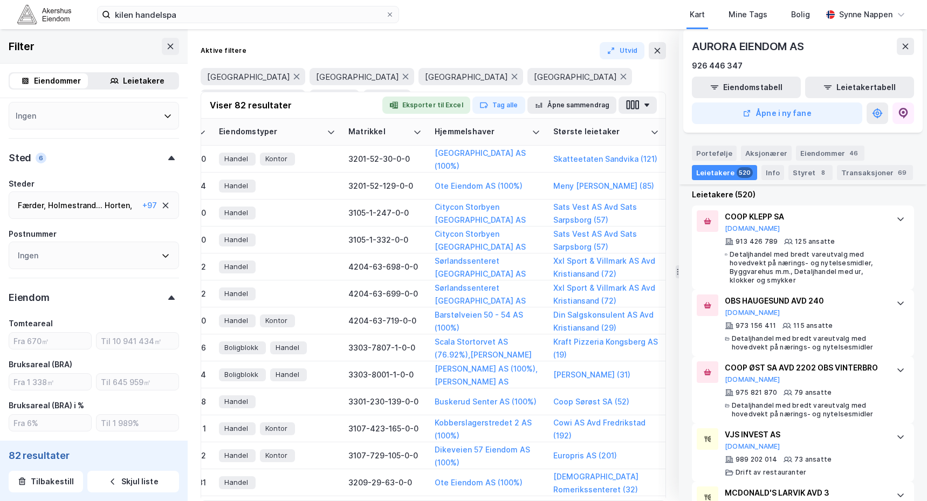
click at [126, 167] on div "Sted 6" at bounding box center [94, 153] width 170 height 31
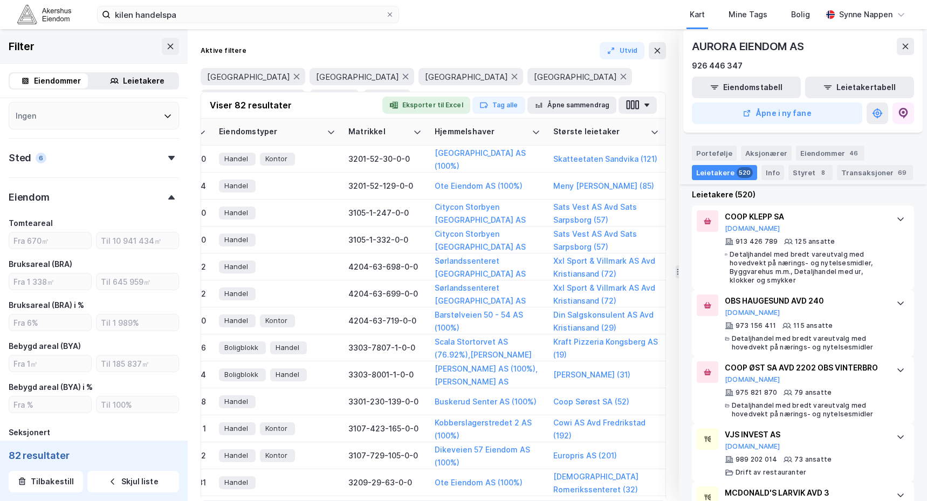
click at [126, 167] on div "Sted 6" at bounding box center [94, 153] width 170 height 31
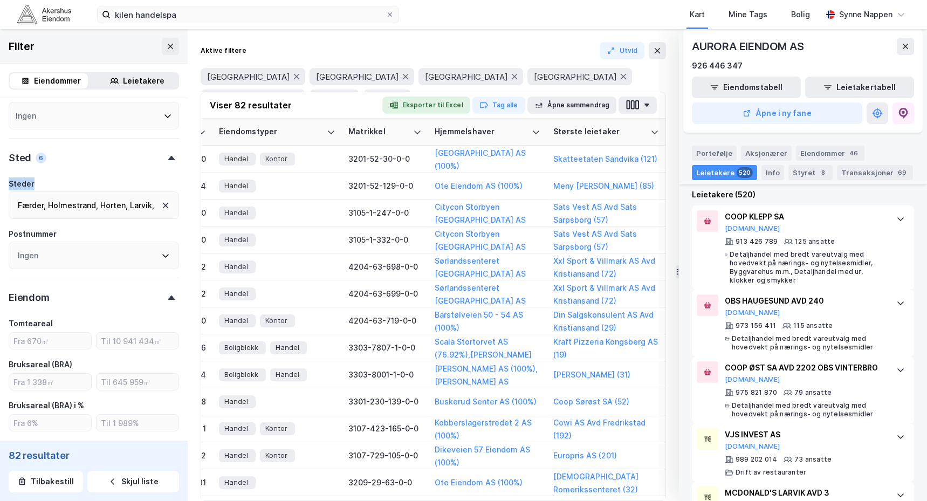
click at [125, 168] on div "Sted 6" at bounding box center [94, 153] width 170 height 31
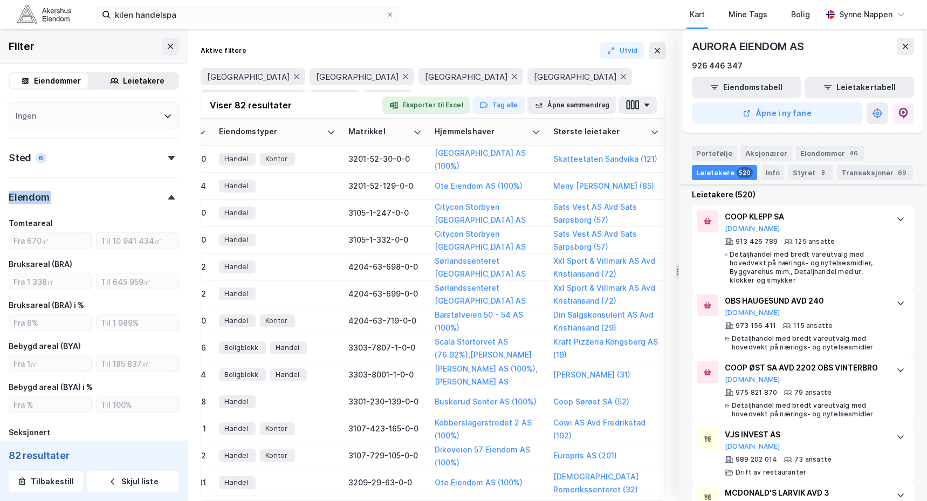
click at [125, 168] on div "Sted 6" at bounding box center [94, 153] width 170 height 31
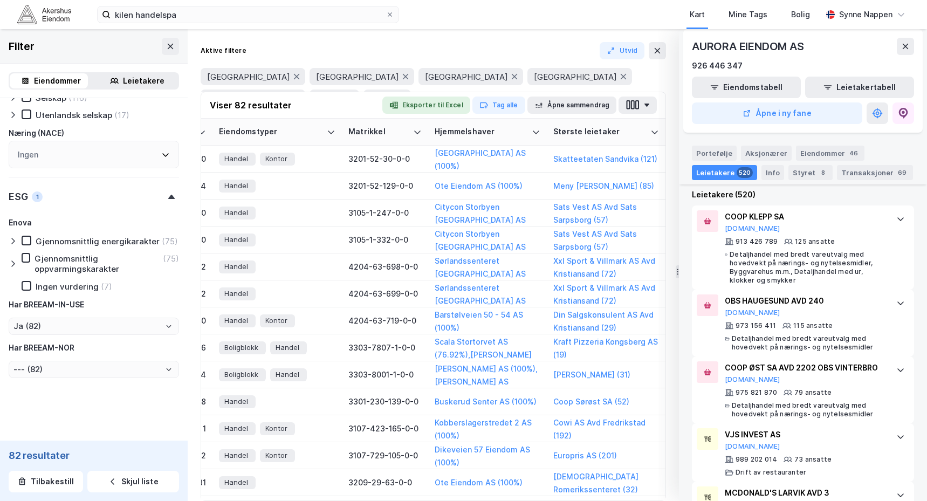
scroll to position [1129, 0]
click at [75, 336] on div "Enova Gjennomsnittlig energikarakter (75) Gjennomsnittlig oppvarmingskarakter (…" at bounding box center [94, 297] width 170 height 162
click at [73, 331] on input "Ja (82)" at bounding box center [93, 326] width 169 height 16
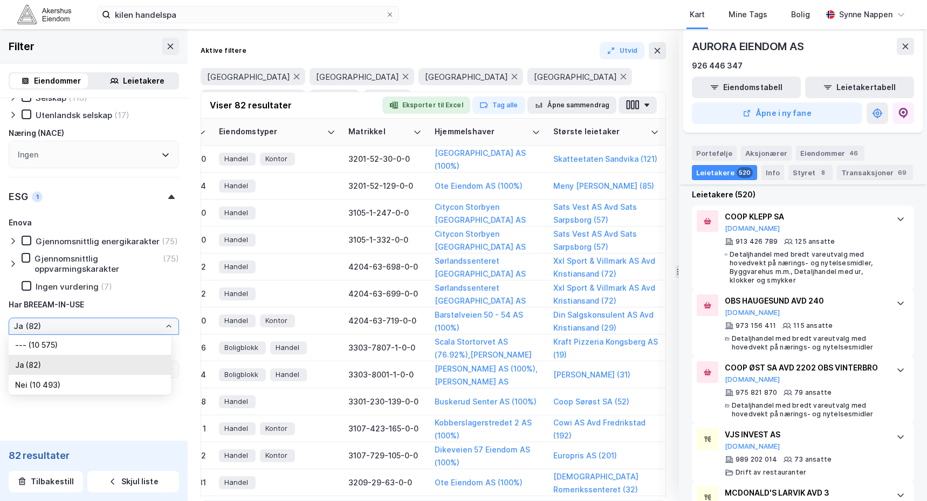
click at [112, 333] on input "Ja (82)" at bounding box center [93, 326] width 169 height 16
click at [115, 332] on input "Ja (82)" at bounding box center [93, 326] width 169 height 16
click at [66, 384] on li "Nei (10 493)" at bounding box center [90, 385] width 162 height 20
type input "Nei (10 493)"
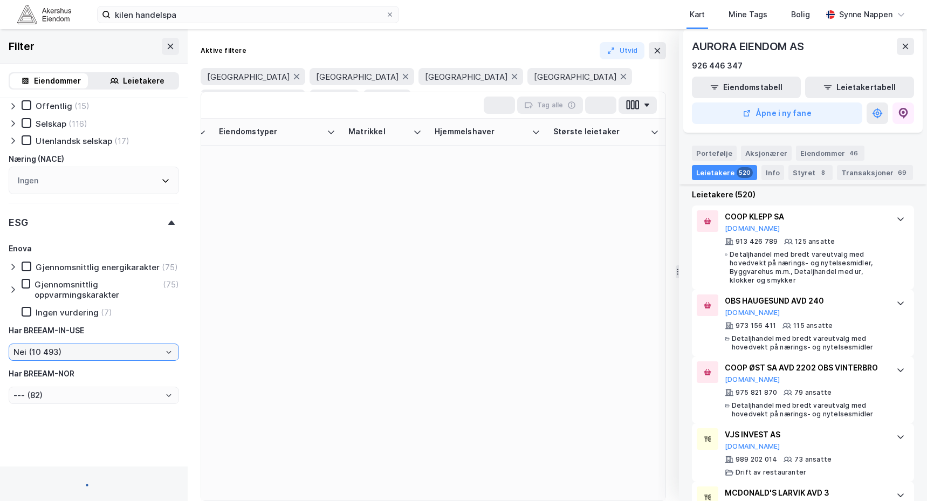
type input "--- (10 493)"
type input "Inkluder (10 493)"
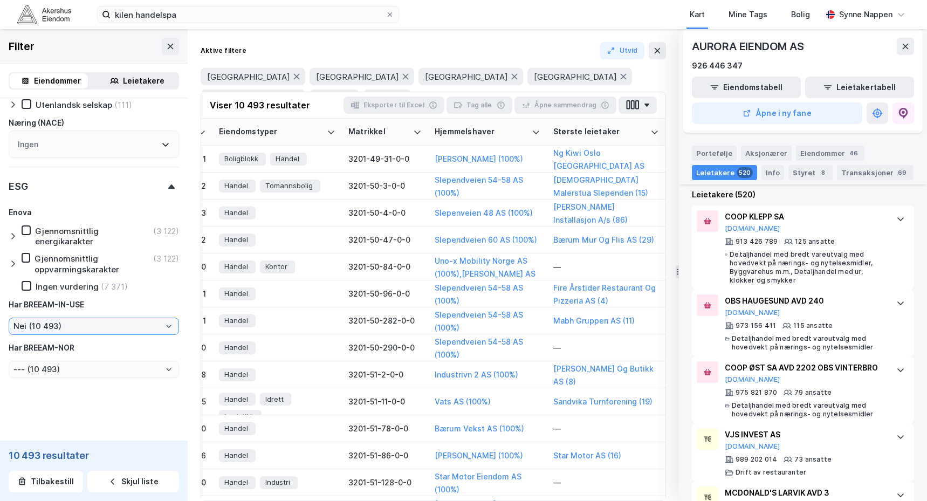
click at [87, 329] on input "Nei (10 493)" at bounding box center [93, 326] width 169 height 16
click at [85, 346] on li "--- (10 575)" at bounding box center [90, 345] width 162 height 20
type input "--- (10 575)"
click at [83, 365] on input "--- (10 493)" at bounding box center [93, 369] width 169 height 16
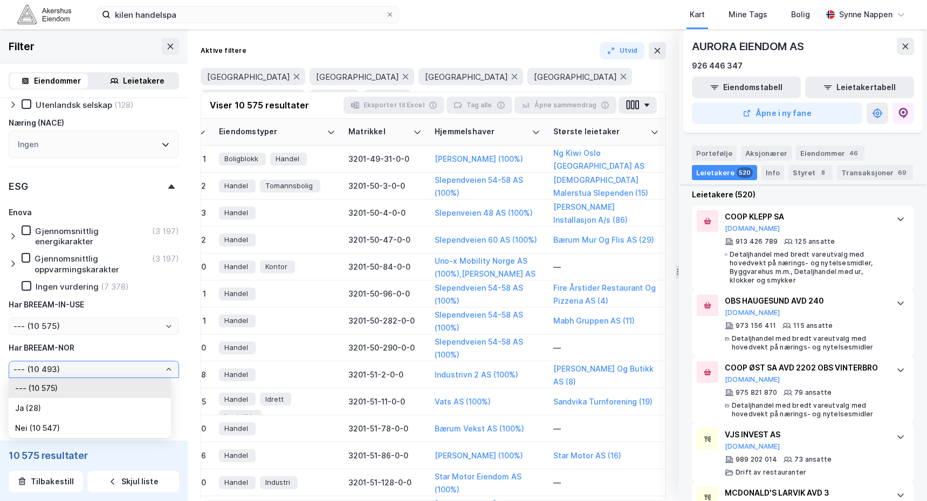
type input "--- (10 575)"
type input "Inkluder (10 575)"
drag, startPoint x: 83, startPoint y: 365, endPoint x: 73, endPoint y: 409, distance: 45.4
click at [73, 409] on li "Ja (28)" at bounding box center [90, 408] width 162 height 20
type input "Ja (28)"
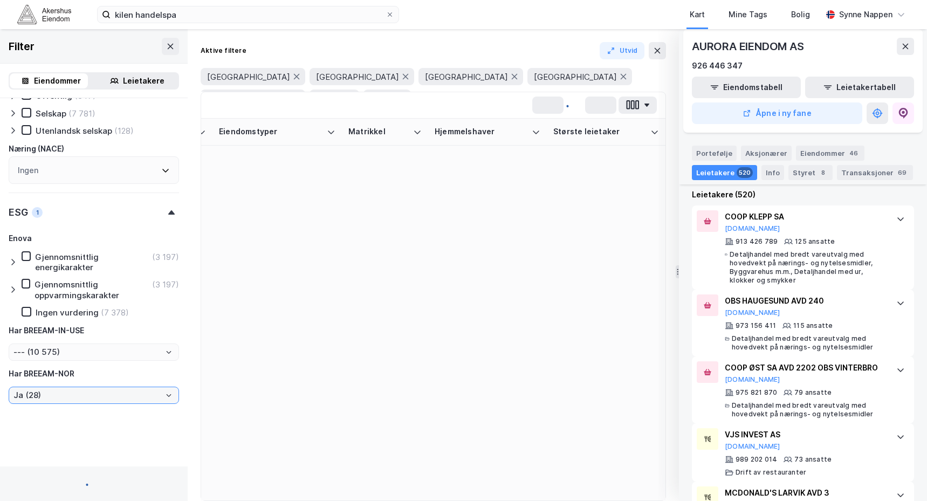
type input "--- (28)"
type input "Inkluder (28)"
click at [93, 387] on input "Ja (28)" at bounding box center [93, 395] width 169 height 16
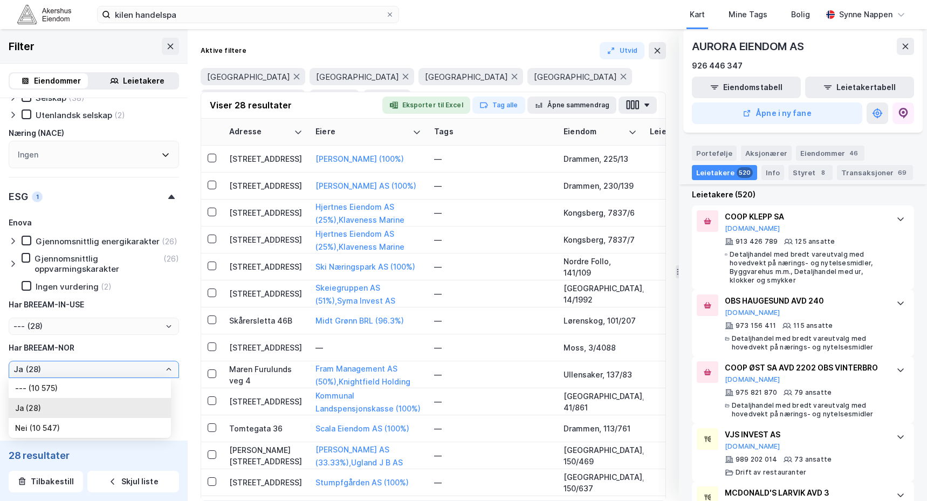
click at [64, 375] on input "Ja (28)" at bounding box center [93, 369] width 169 height 16
click at [97, 318] on input "--- (28)" at bounding box center [93, 326] width 169 height 16
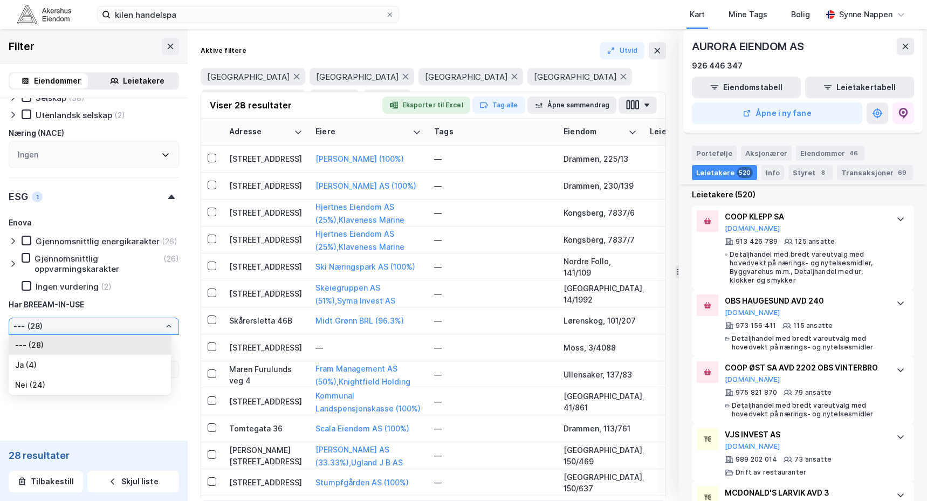
drag, startPoint x: 97, startPoint y: 318, endPoint x: 75, endPoint y: 323, distance: 21.7
click at [75, 323] on input "--- (28)" at bounding box center [93, 326] width 169 height 16
drag, startPoint x: 75, startPoint y: 323, endPoint x: 53, endPoint y: 329, distance: 23.6
click at [53, 329] on input "--- (28)" at bounding box center [93, 326] width 169 height 16
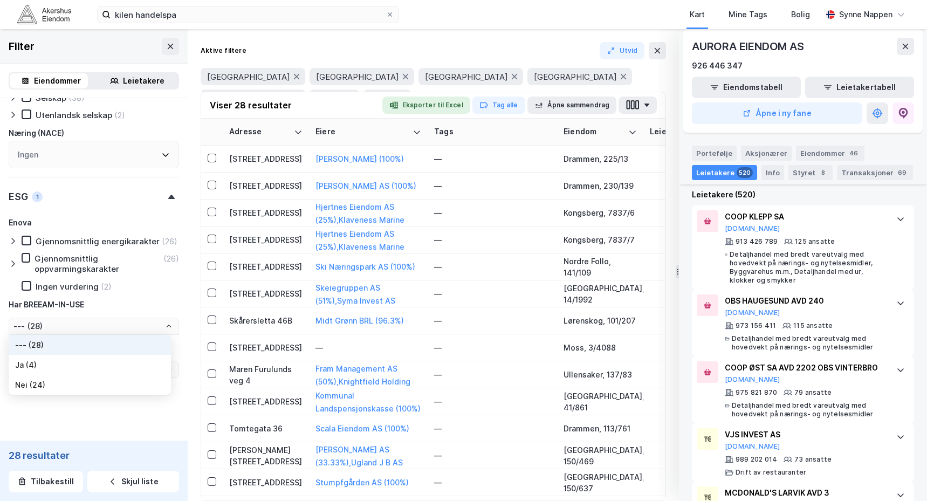
click at [67, 337] on div "[PERSON_NAME] energikarakter (26) Gjennomsnittlig oppvarmingskarakter (26) Inge…" at bounding box center [94, 297] width 170 height 162
click at [73, 328] on input "--- (28)" at bounding box center [93, 326] width 169 height 16
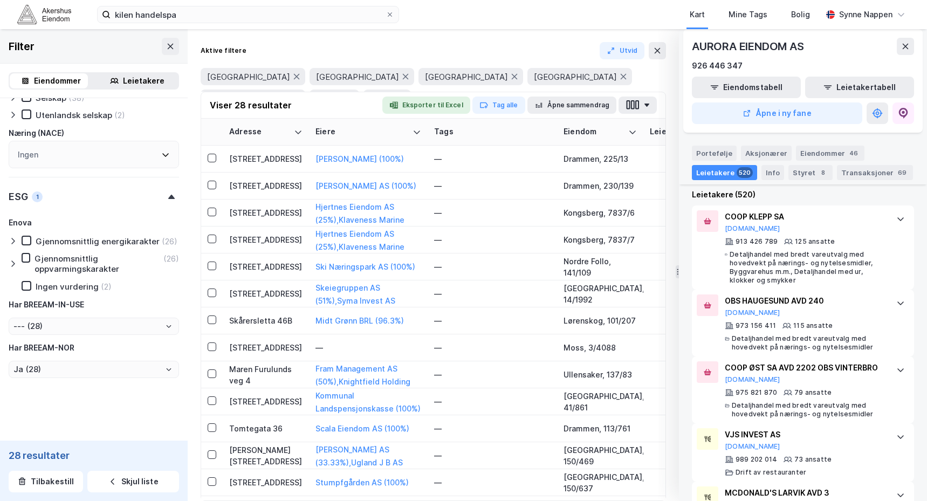
click at [104, 373] on input "Ja (28)" at bounding box center [93, 369] width 169 height 16
drag, startPoint x: 479, startPoint y: 45, endPoint x: 367, endPoint y: 11, distance: 116.7
click at [479, 45] on div "Aktive filtere Utvid" at bounding box center [433, 50] width 465 height 17
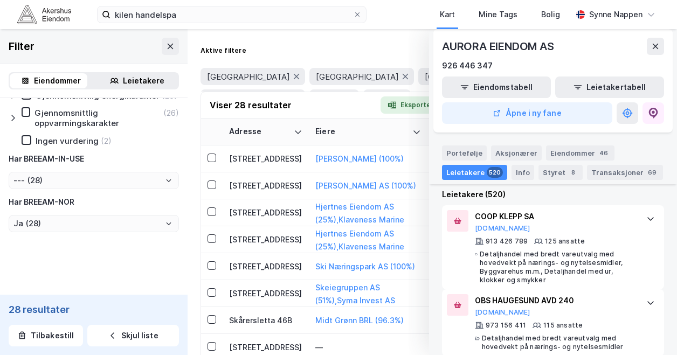
scroll to position [1186, 0]
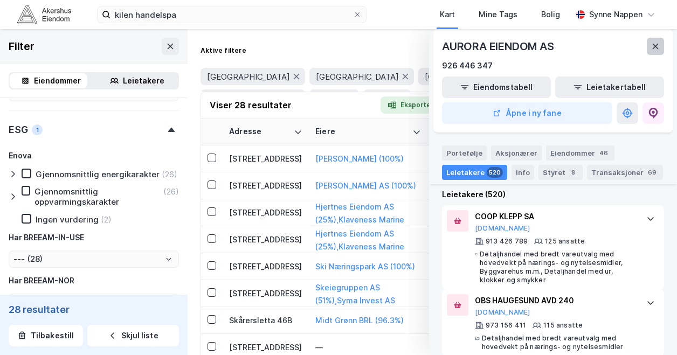
click at [658, 47] on icon at bounding box center [655, 46] width 9 height 9
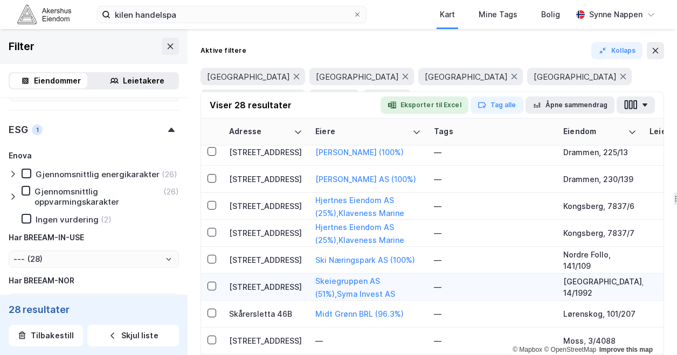
scroll to position [0, 0]
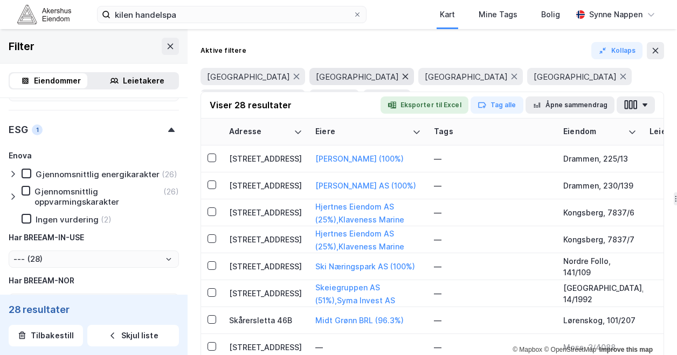
click at [401, 74] on icon at bounding box center [405, 76] width 9 height 9
type input "--- (15)"
type input "Ja (15)"
type input "Inkluder (15)"
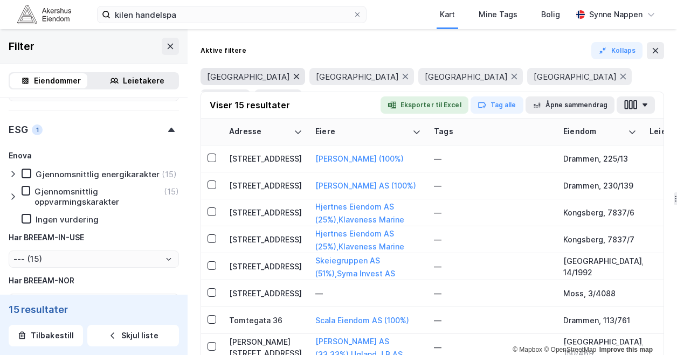
click at [292, 76] on icon at bounding box center [296, 76] width 9 height 9
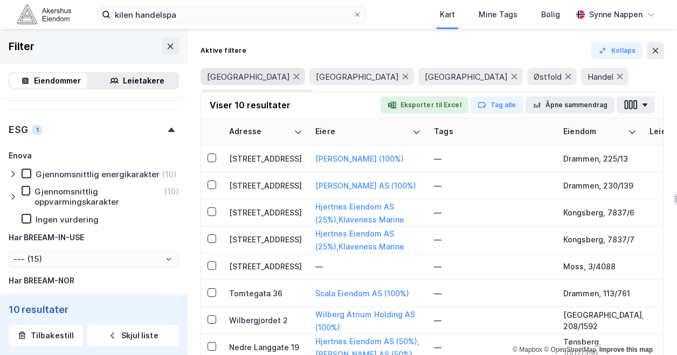
type input "--- (10)"
type input "Ja (10)"
type input "Inkluder (10)"
click at [294, 76] on icon at bounding box center [297, 76] width 6 height 5
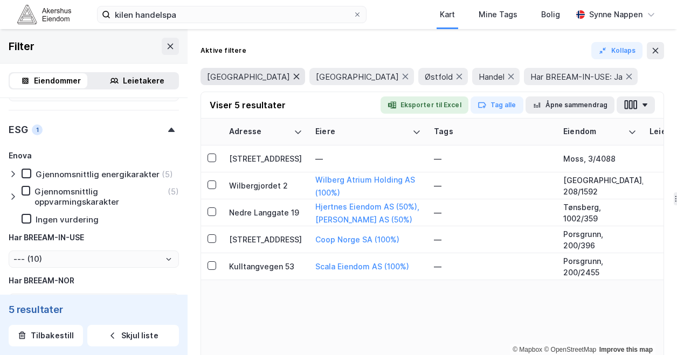
type input "--- (5)"
type input "Ja (5)"
type input "Inkluder (5)"
click at [292, 76] on icon at bounding box center [296, 76] width 9 height 9
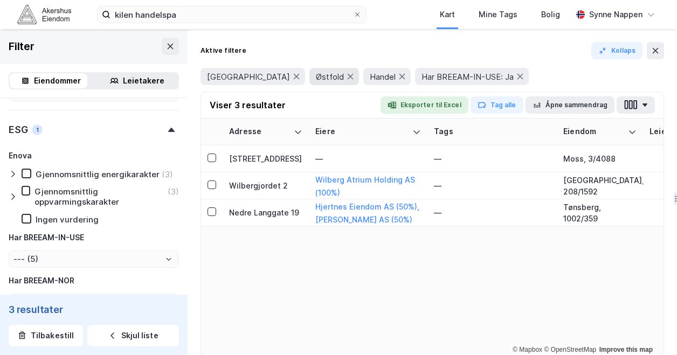
type input "--- (3)"
type input "Ja (3)"
type input "Inkluder (3)"
click at [348, 76] on icon at bounding box center [351, 76] width 6 height 5
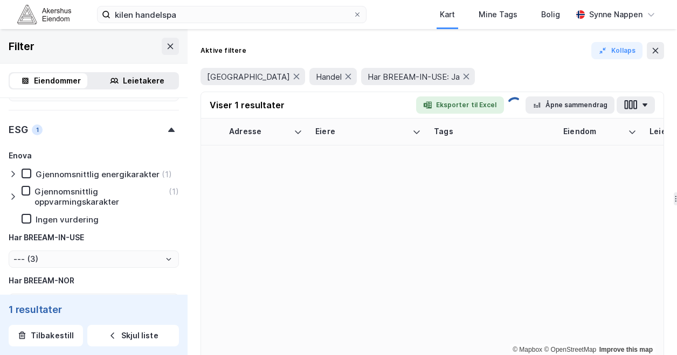
type input "--- (1)"
type input "Ja (1)"
type input "Inkluder (1)"
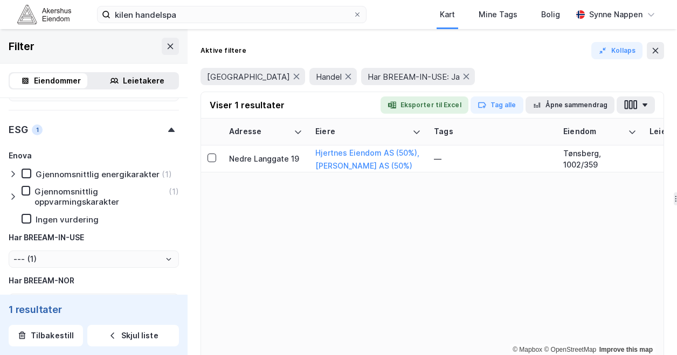
click at [351, 269] on div "Adresse Eiere Tags Eiendom Leietakere Eiendomstyper Matrikkel Hjemmelshaver Stø…" at bounding box center [432, 254] width 463 height 270
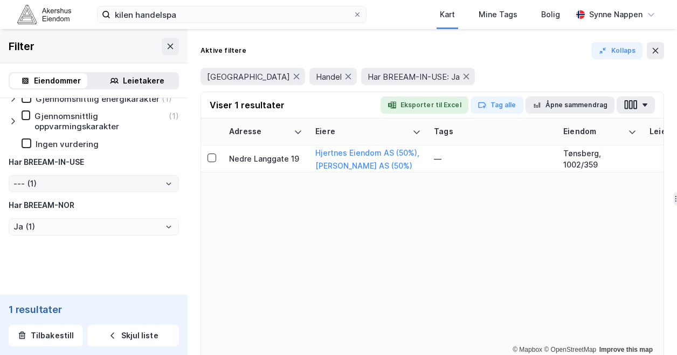
scroll to position [1265, 0]
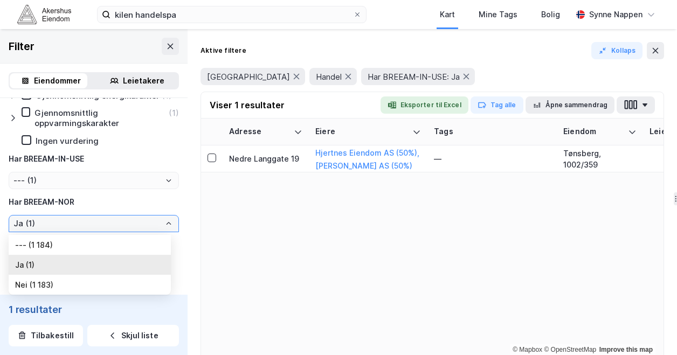
click at [99, 232] on input "Ja (1)" at bounding box center [93, 224] width 169 height 16
drag, startPoint x: 99, startPoint y: 234, endPoint x: 72, endPoint y: 244, distance: 29.0
click at [72, 244] on li "--- (1 184)" at bounding box center [90, 245] width 162 height 20
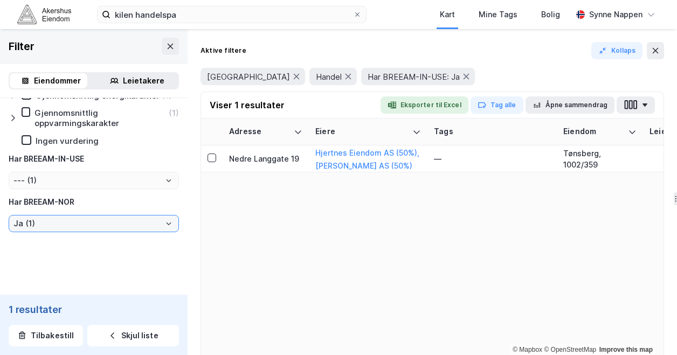
type input "--- (1 184)"
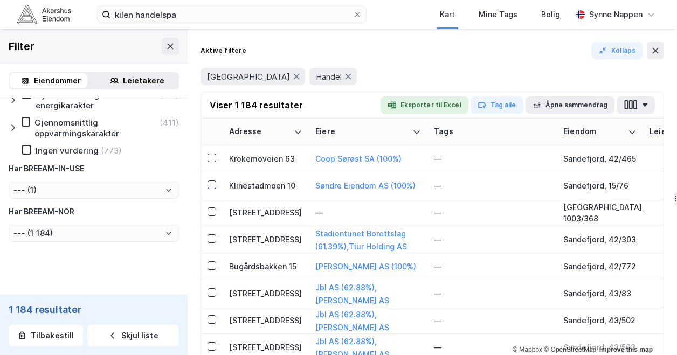
type input "--- (1 184)"
type input "Inkluder (1 184)"
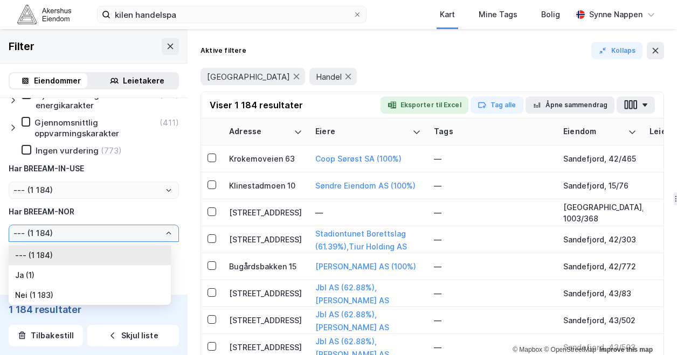
click at [61, 234] on input "--- (1 184)" at bounding box center [93, 233] width 169 height 16
drag, startPoint x: 61, startPoint y: 234, endPoint x: 63, endPoint y: 290, distance: 55.6
click at [63, 290] on li "Nei (1 183)" at bounding box center [90, 295] width 162 height 20
type input "Nei (1 183)"
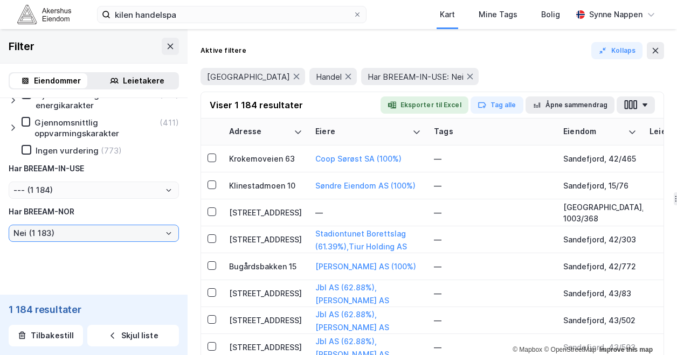
type input "--- (1 183)"
type input "Inkluder (1 183)"
click at [71, 208] on div "[PERSON_NAME] energikarakter (410) Gjennomsnittlig oppvarmingskarakter (410) In…" at bounding box center [94, 156] width 170 height 172
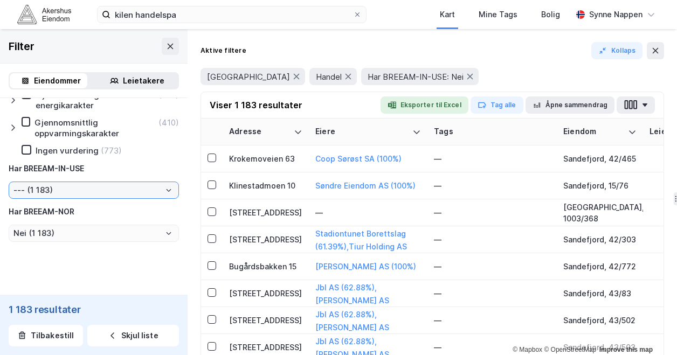
click at [70, 197] on input "--- (1 183)" at bounding box center [93, 190] width 169 height 16
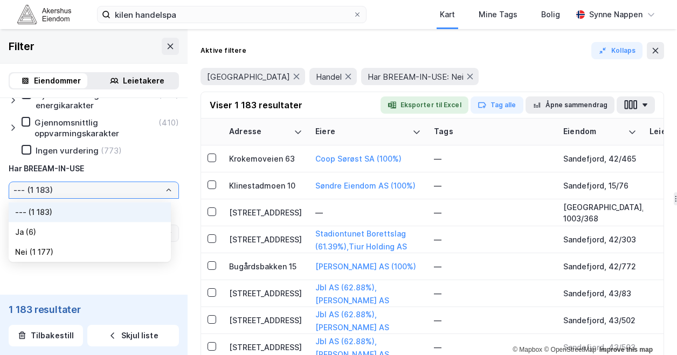
drag, startPoint x: 70, startPoint y: 197, endPoint x: 59, endPoint y: 235, distance: 39.3
click at [59, 235] on li "Ja (6)" at bounding box center [90, 232] width 162 height 20
type input "Ja (6)"
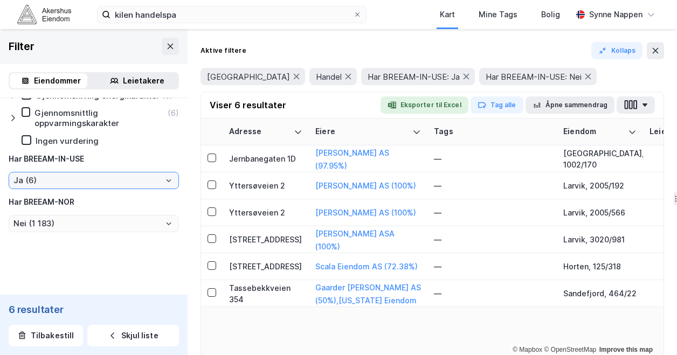
type input "Nei (6)"
type input "Inkluder (6)"
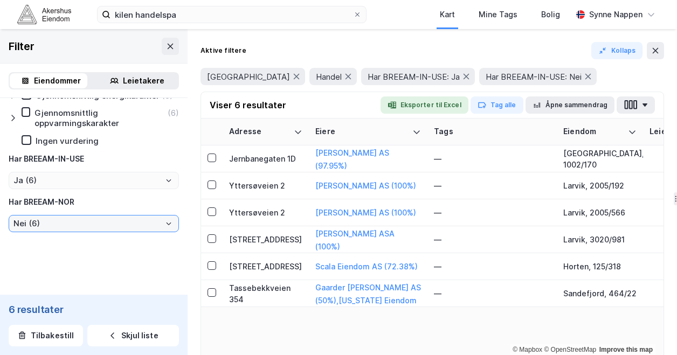
click at [78, 229] on input "Nei (6)" at bounding box center [93, 224] width 169 height 16
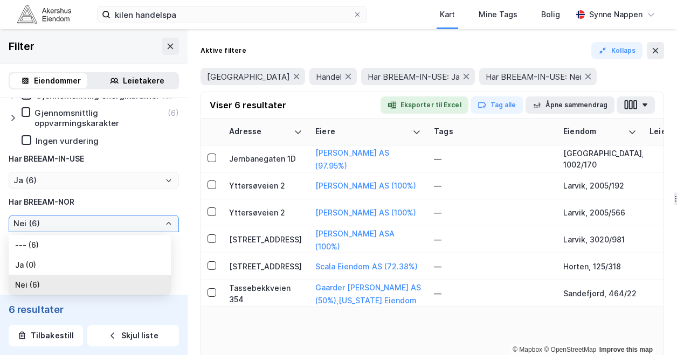
drag, startPoint x: 78, startPoint y: 229, endPoint x: 44, endPoint y: 223, distance: 34.6
click at [44, 223] on input "Nei (6)" at bounding box center [93, 224] width 169 height 16
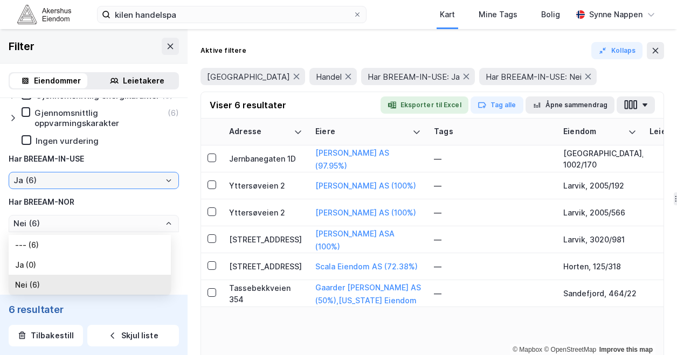
click at [53, 186] on input "Ja (6)" at bounding box center [93, 181] width 169 height 16
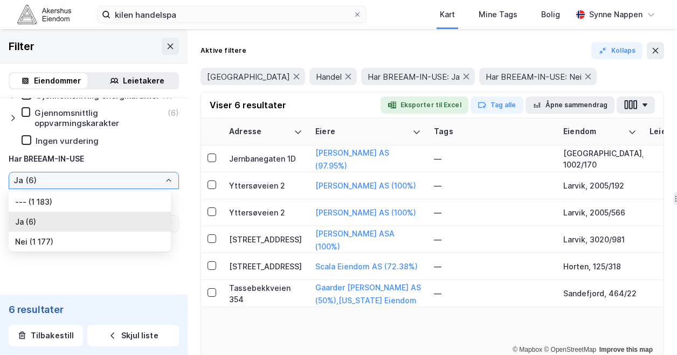
drag, startPoint x: 53, startPoint y: 186, endPoint x: 59, endPoint y: 242, distance: 55.9
click at [59, 242] on li "Nei (1 177)" at bounding box center [90, 242] width 162 height 20
type input "Nei (1 177)"
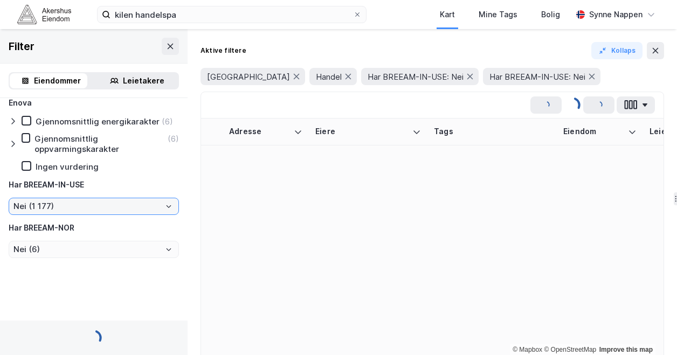
type input "Nei (1 177)"
type input "Inkluder (1 177)"
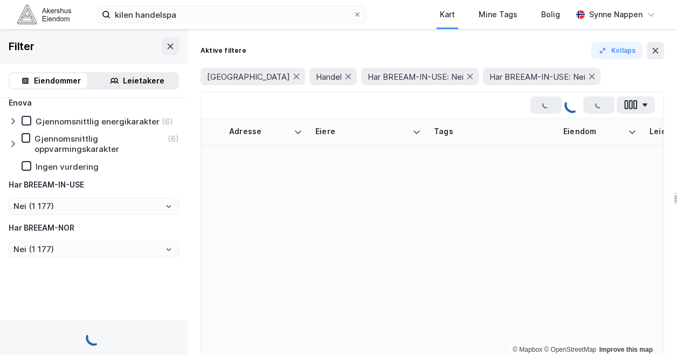
click at [59, 226] on div "[PERSON_NAME] energikarakter (6) Gjennomsnittlig oppvarmingskarakter (6) Ingen …" at bounding box center [94, 178] width 170 height 162
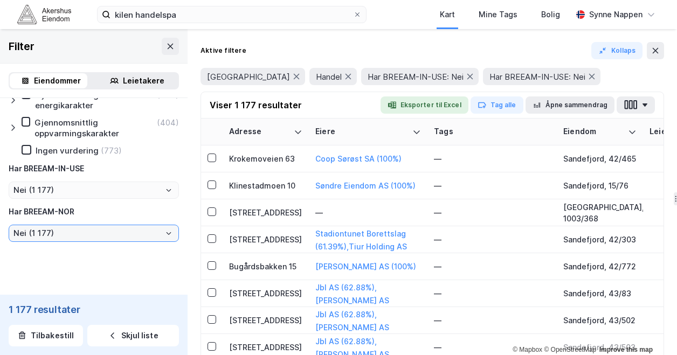
click at [66, 234] on input "Nei (1 177)" at bounding box center [93, 233] width 169 height 16
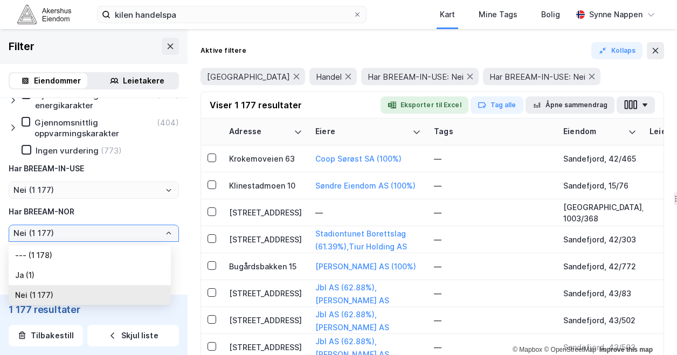
drag, startPoint x: 66, startPoint y: 234, endPoint x: 58, endPoint y: 276, distance: 42.7
click at [58, 276] on li "Ja (1)" at bounding box center [90, 275] width 162 height 20
type input "Ja (1)"
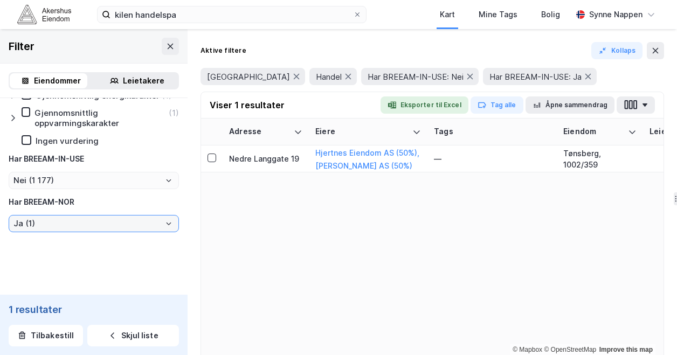
type input "Nei (1)"
type input "Inkluder (1)"
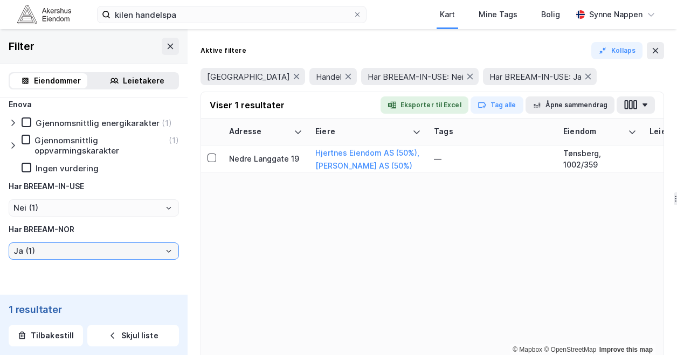
scroll to position [1236, 0]
click at [92, 248] on input "Ja (1)" at bounding box center [93, 252] width 169 height 16
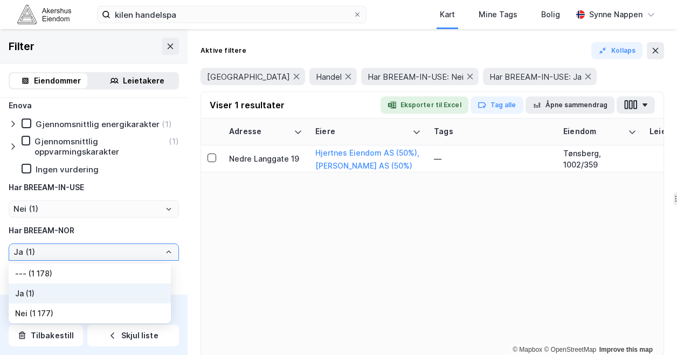
click at [80, 272] on li "--- (1 178)" at bounding box center [90, 274] width 162 height 20
type input "--- (1 178)"
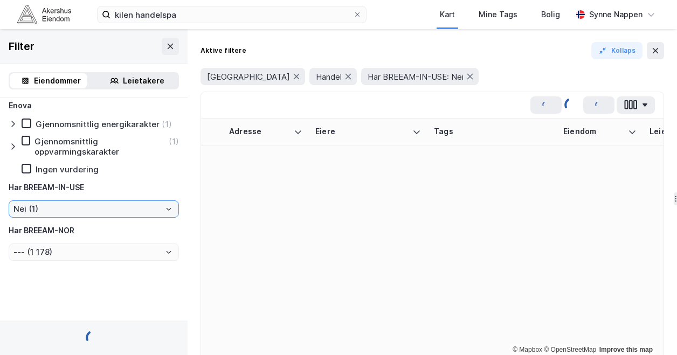
type input "Nei (1 178)"
type input "Inkluder (1 178)"
click at [87, 215] on input "Nei (1 178)" at bounding box center [93, 209] width 169 height 16
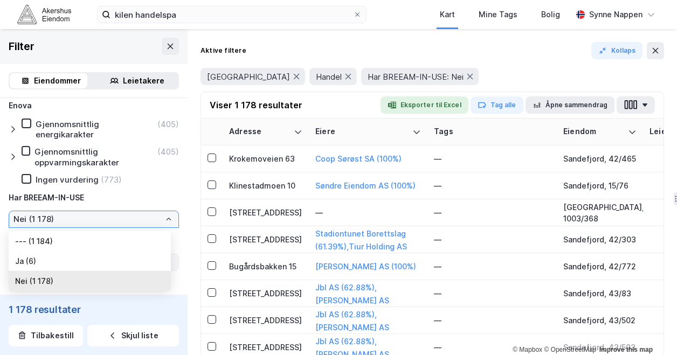
drag, startPoint x: 87, startPoint y: 215, endPoint x: 67, endPoint y: 257, distance: 46.3
click at [67, 257] on li "Ja (6)" at bounding box center [90, 261] width 162 height 20
type input "Ja (6)"
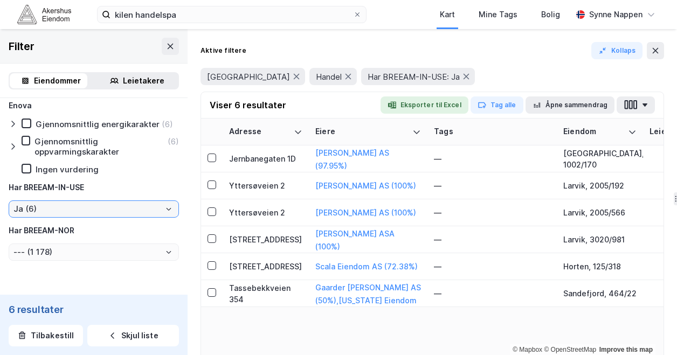
type input "--- (6)"
type input "Inkluder (6)"
click at [70, 230] on div "Har BREEAM-NOR" at bounding box center [42, 230] width 66 height 13
click at [72, 216] on input "Ja (6)" at bounding box center [93, 209] width 169 height 16
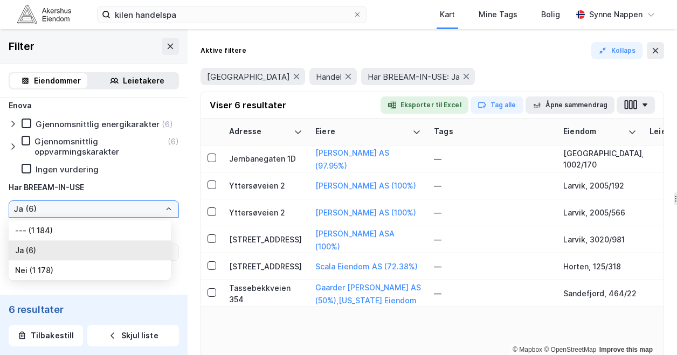
drag, startPoint x: 72, startPoint y: 216, endPoint x: 71, endPoint y: 231, distance: 15.1
click at [71, 231] on li "--- (1 184)" at bounding box center [90, 231] width 162 height 20
type input "--- (1 184)"
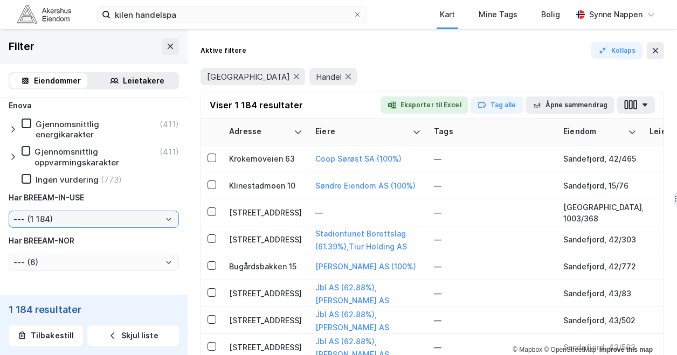
type input "--- (1 184)"
type input "Inkluder (1 184)"
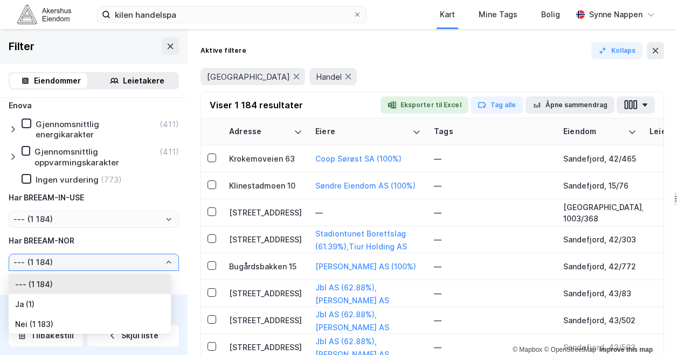
click at [67, 259] on input "--- (1 184)" at bounding box center [93, 263] width 169 height 16
drag, startPoint x: 67, startPoint y: 259, endPoint x: 57, endPoint y: 305, distance: 46.9
click at [57, 305] on li "Ja (1)" at bounding box center [90, 304] width 162 height 20
type input "Ja (1)"
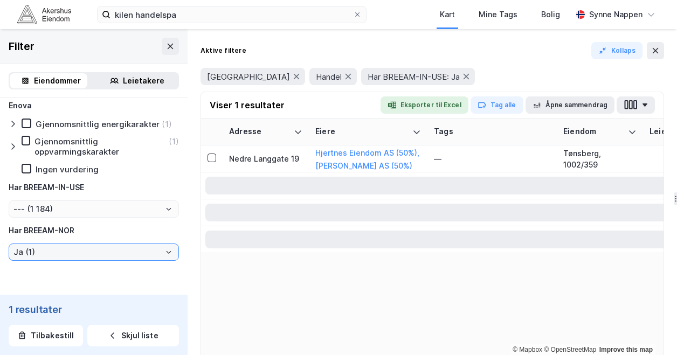
type input "--- (1)"
type input "Inkluder (1)"
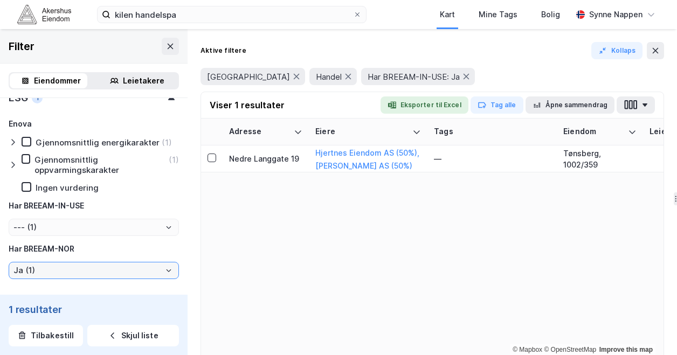
scroll to position [1250, 0]
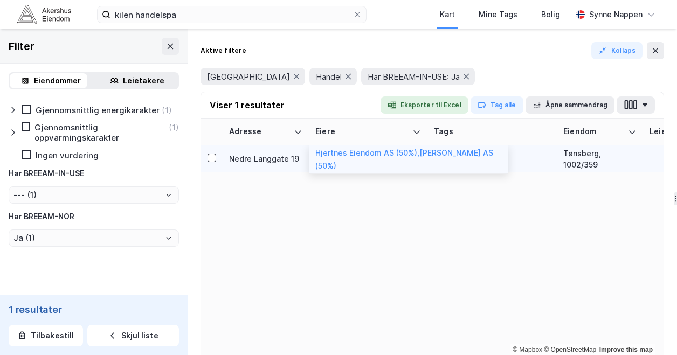
click at [326, 164] on div "Hjertnes Eiendom AS (50%) , [PERSON_NAME] AS (50%)" at bounding box center [408, 160] width 187 height 26
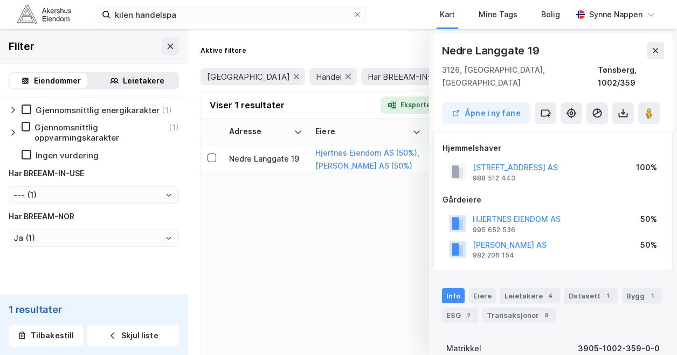
click at [518, 161] on div "[STREET_ADDRESS] AS" at bounding box center [515, 167] width 85 height 13
click at [0, 0] on button "[STREET_ADDRESS] AS" at bounding box center [0, 0] width 0 height 0
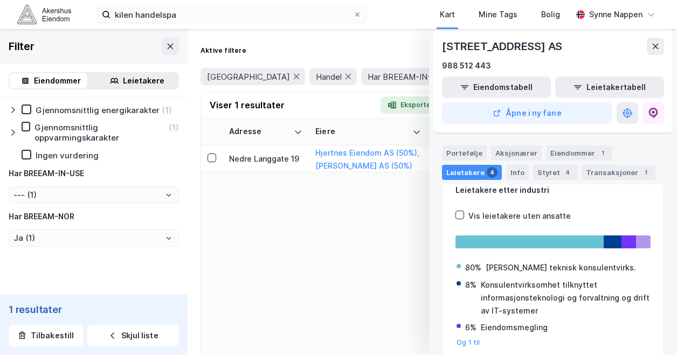
scroll to position [99, 0]
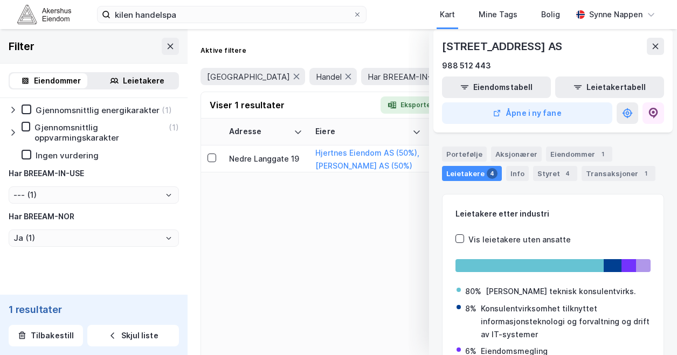
click at [303, 226] on div "Adresse Eiere Tags Eiendom Leietakere Eiendomstyper Matrikkel Hjemmelshaver Stø…" at bounding box center [432, 254] width 463 height 270
click at [52, 203] on input "--- (1)" at bounding box center [93, 195] width 169 height 16
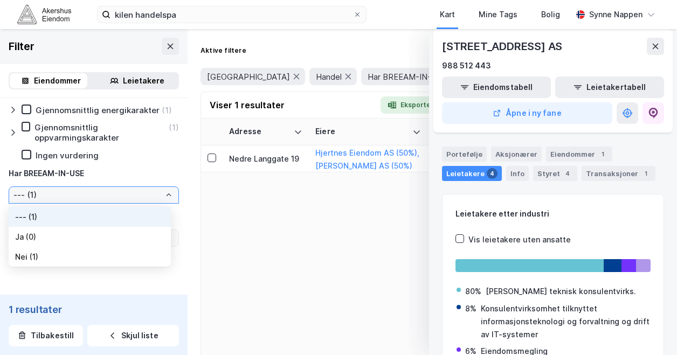
drag, startPoint x: 52, startPoint y: 203, endPoint x: 114, endPoint y: 234, distance: 68.7
click at [114, 234] on li "Ja (0)" at bounding box center [90, 237] width 162 height 20
type input "Ja (0)"
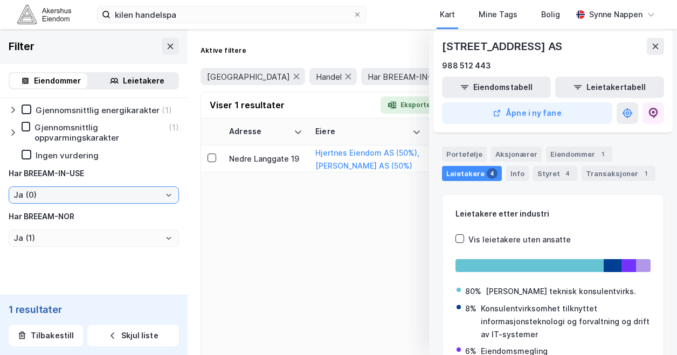
type input "Ja (0)"
type input "Inkluder (0)"
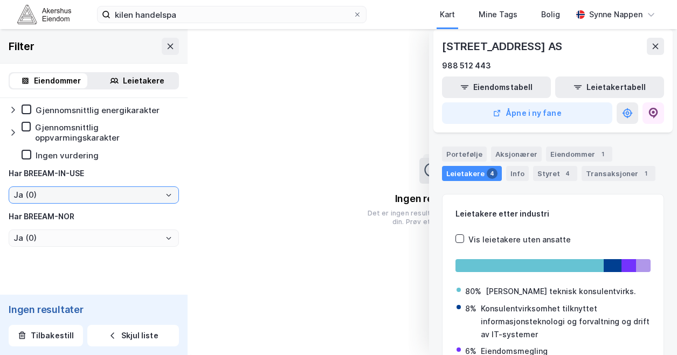
scroll to position [1250, 0]
click at [105, 208] on div "Enova Gjennomsnittlig energikarakter Gjennomsnittlig oppvarmingskarakter Ingen …" at bounding box center [94, 166] width 170 height 162
click at [104, 200] on input "Ja (0)" at bounding box center [93, 195] width 169 height 16
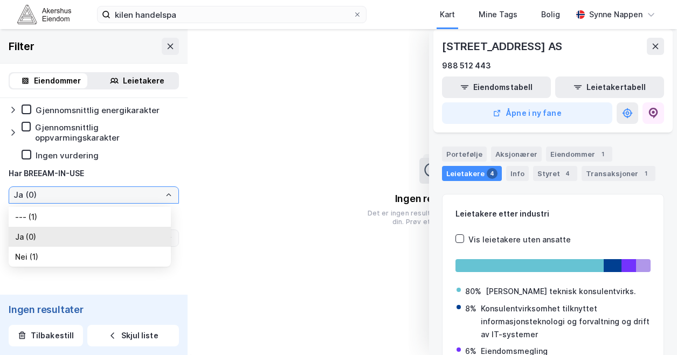
drag, startPoint x: 104, startPoint y: 200, endPoint x: 94, endPoint y: 257, distance: 58.6
click at [94, 257] on li "Nei (1)" at bounding box center [90, 257] width 162 height 20
type input "Nei (1)"
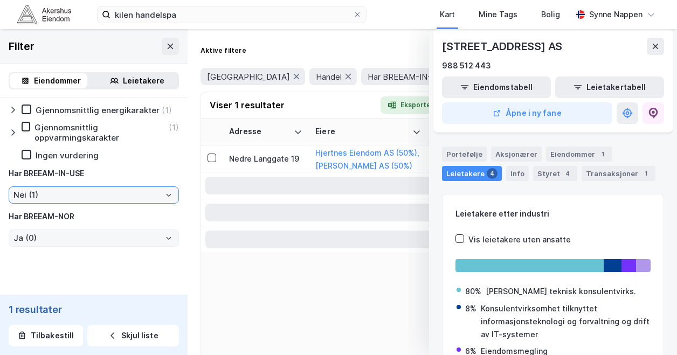
type input "Ja (1)"
type input "Inkluder (1)"
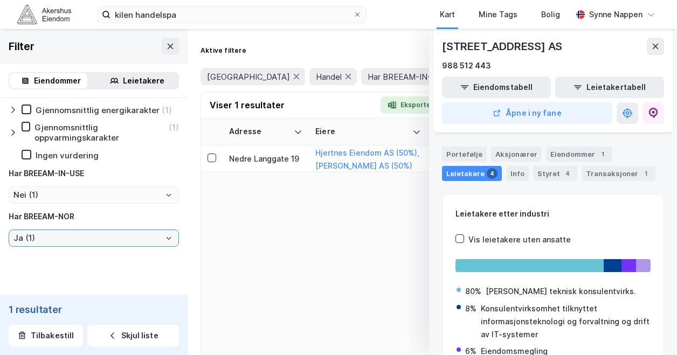
click at [111, 240] on input "Ja (1)" at bounding box center [93, 238] width 169 height 16
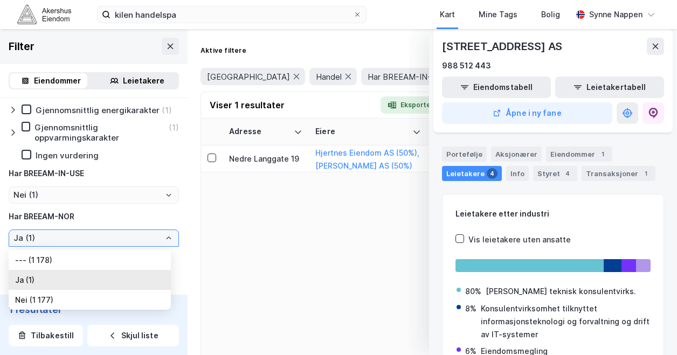
drag, startPoint x: 111, startPoint y: 240, endPoint x: 109, endPoint y: 263, distance: 22.7
click at [109, 263] on li "--- (1 178)" at bounding box center [90, 260] width 162 height 20
type input "--- (1 178)"
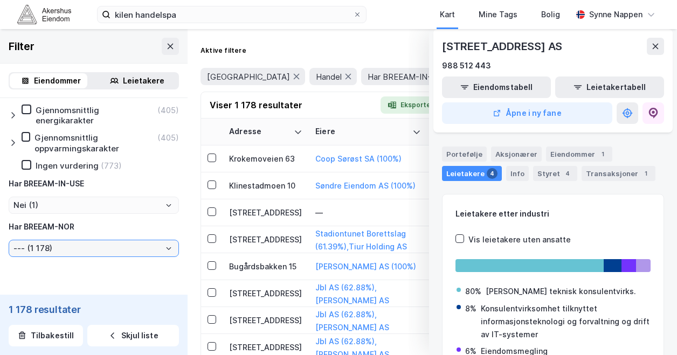
type input "Nei (1 178)"
type input "Inkluder (1 178)"
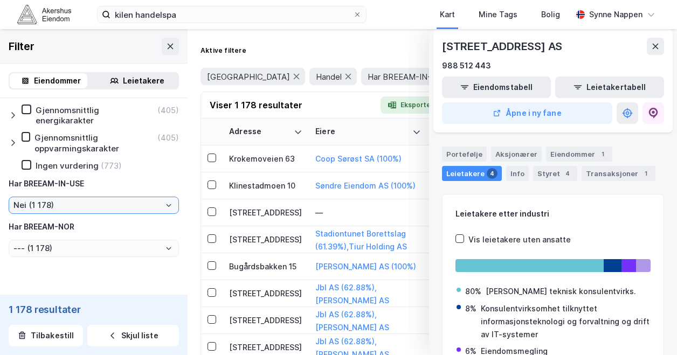
click at [101, 209] on input "Nei (1 178)" at bounding box center [93, 205] width 169 height 16
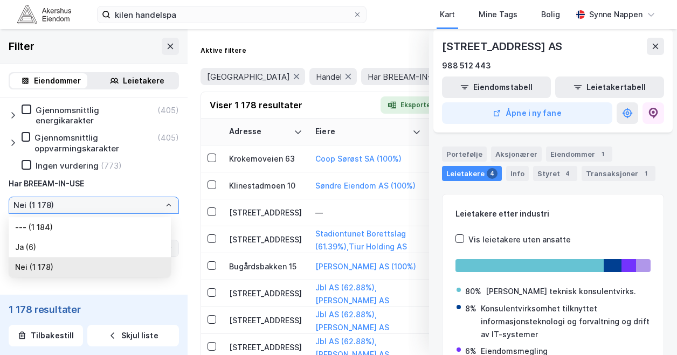
drag, startPoint x: 101, startPoint y: 209, endPoint x: 94, endPoint y: 250, distance: 41.7
click at [94, 250] on li "Ja (6)" at bounding box center [90, 247] width 162 height 20
type input "Ja (6)"
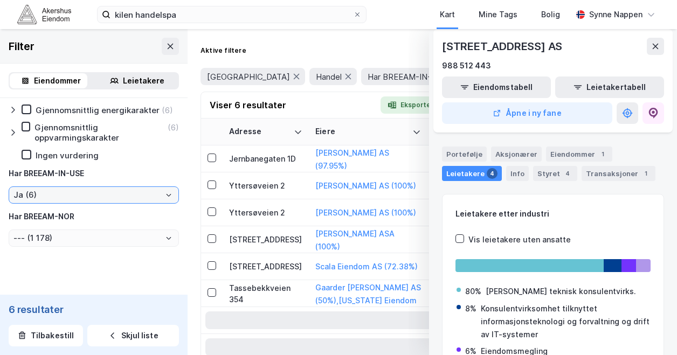
type input "--- (6)"
type input "Inkluder (6)"
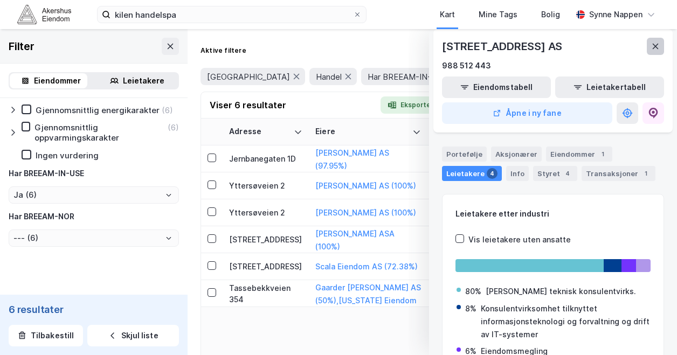
click at [650, 52] on button at bounding box center [655, 46] width 17 height 17
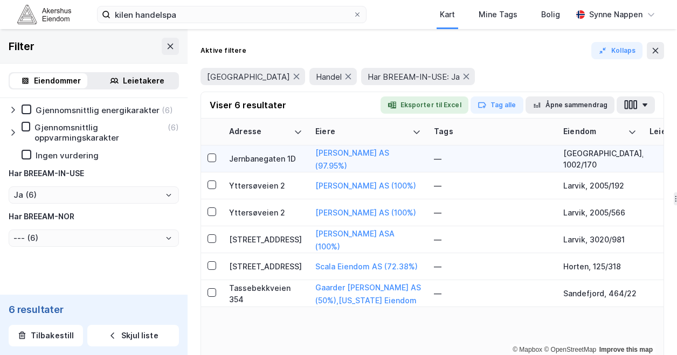
click at [278, 158] on div "Jernbanegaten 1D" at bounding box center [265, 158] width 73 height 11
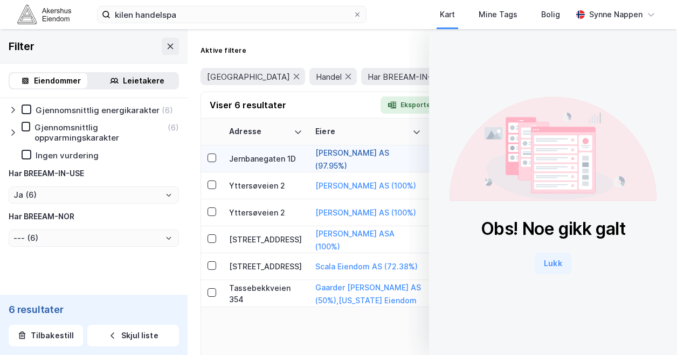
click at [0, 0] on button "[PERSON_NAME] AS (97.95%)" at bounding box center [0, 0] width 0 height 0
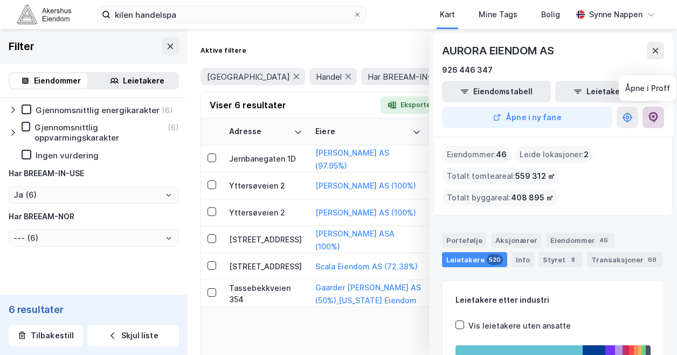
click at [660, 115] on button at bounding box center [654, 118] width 22 height 22
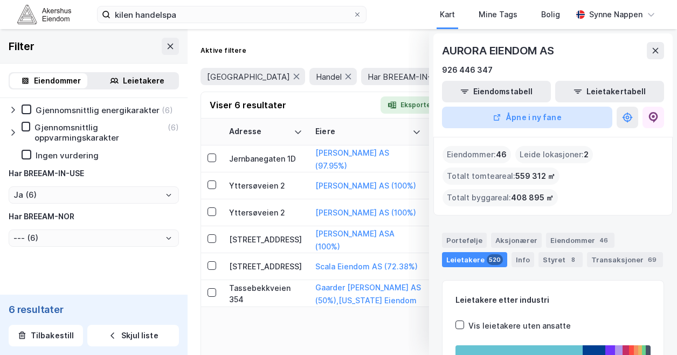
click at [509, 121] on button "Åpne i ny fane" at bounding box center [527, 118] width 170 height 22
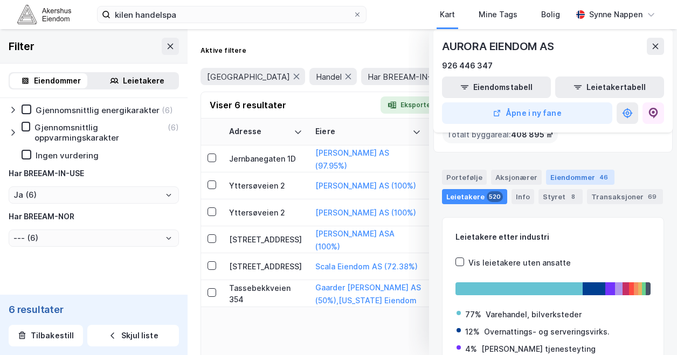
scroll to position [66, 0]
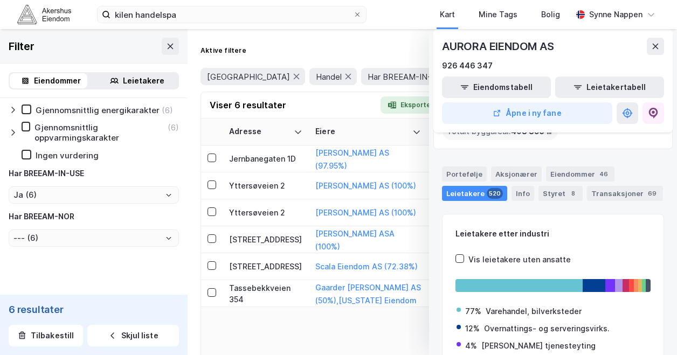
drag, startPoint x: 297, startPoint y: 338, endPoint x: 228, endPoint y: 319, distance: 71.7
click at [228, 319] on div "Adresse Eiere Tags Eiendom Leietakere Eiendomstyper Matrikkel Hjemmelshaver Stø…" at bounding box center [432, 254] width 463 height 270
click at [293, 296] on div "Tassebekkveien 354" at bounding box center [265, 294] width 73 height 23
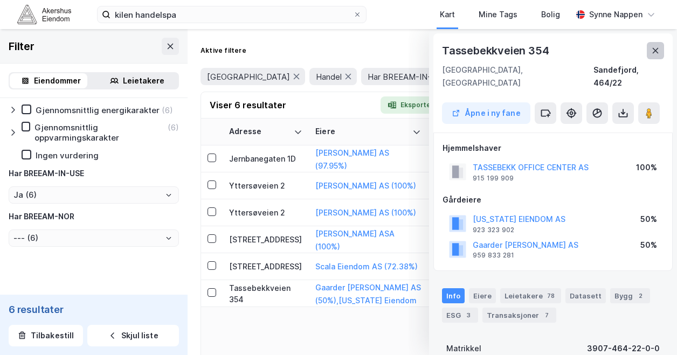
click at [656, 49] on icon at bounding box center [655, 50] width 9 height 9
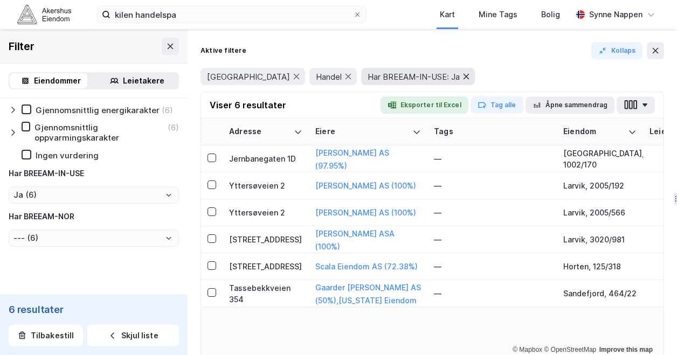
click at [462, 76] on icon at bounding box center [466, 76] width 9 height 9
type input "--- (1 184)"
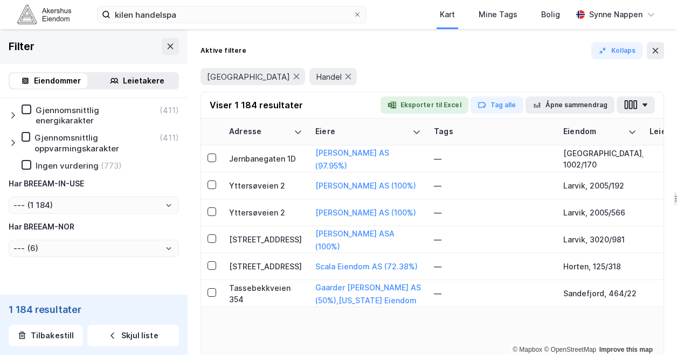
type input "--- (1 184)"
type input "Inkluder (1 184)"
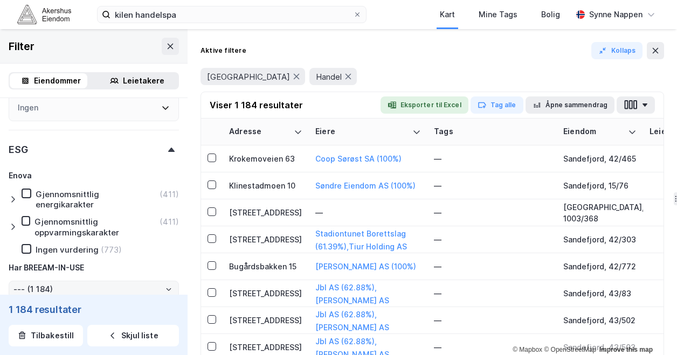
scroll to position [1167, 0]
click at [27, 193] on icon at bounding box center [27, 193] width 8 height 8
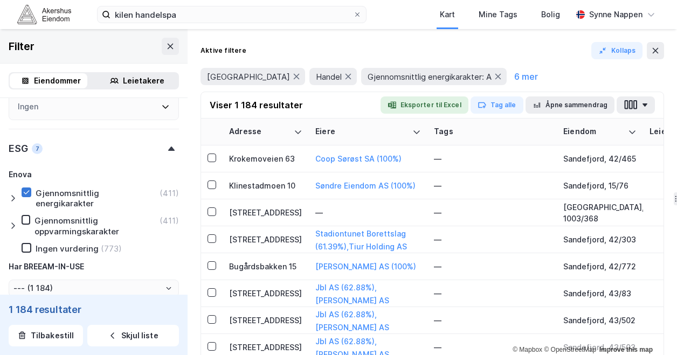
type input "--- (411)"
type input "Inkluder (411)"
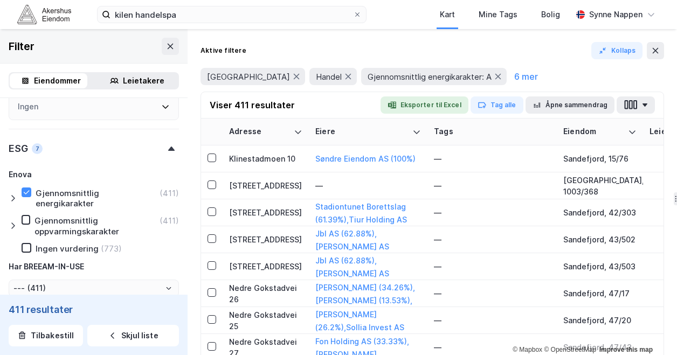
scroll to position [1173, 0]
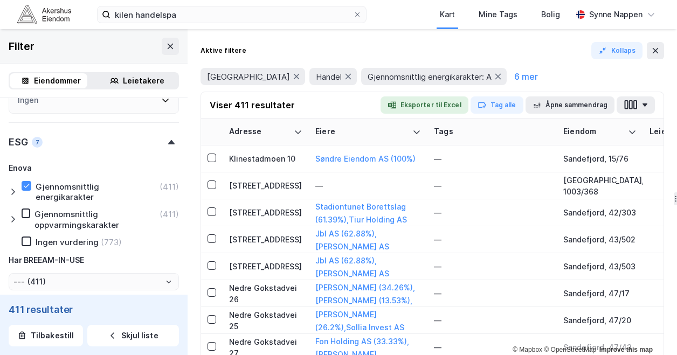
click at [9, 195] on icon at bounding box center [13, 192] width 9 height 9
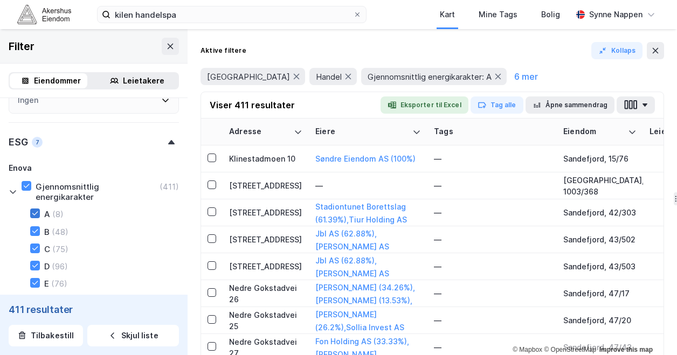
click at [35, 216] on icon at bounding box center [35, 214] width 8 height 8
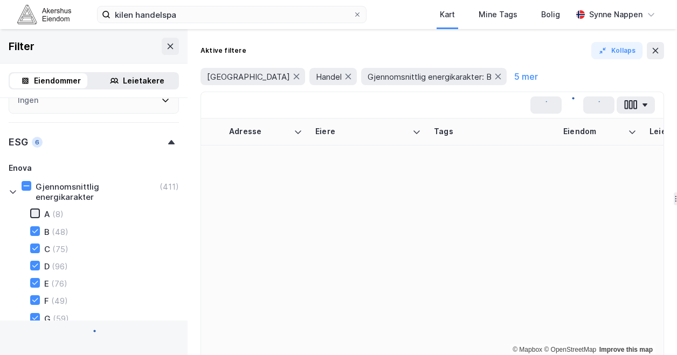
type input "--- (403)"
type input "Inkluder (403)"
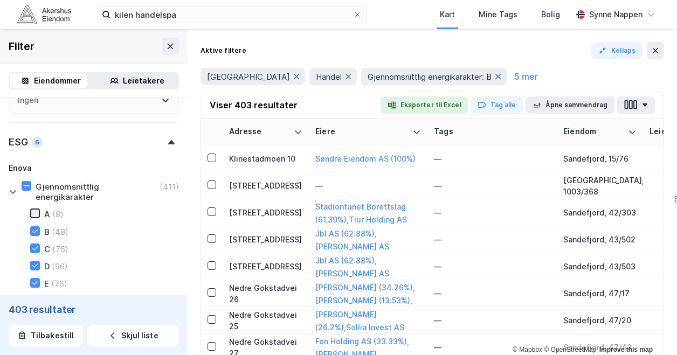
click at [36, 215] on icon at bounding box center [35, 214] width 8 height 8
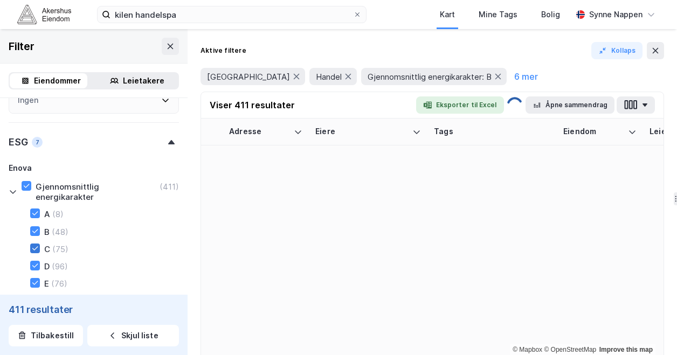
type input "--- (411)"
type input "Inkluder (411)"
click at [36, 252] on icon at bounding box center [35, 249] width 8 height 8
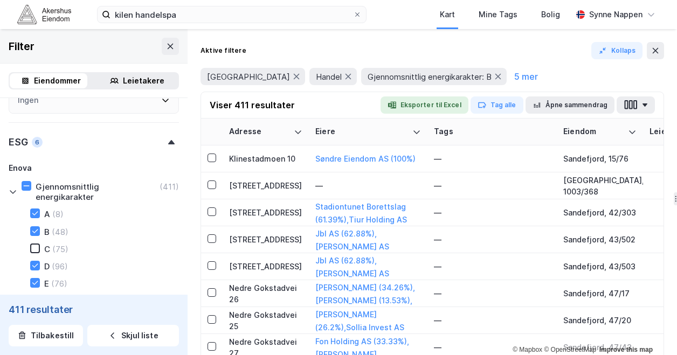
click at [34, 272] on div "D (96)" at bounding box center [42, 266] width 51 height 11
type input "--- (336)"
type input "Inkluder (336)"
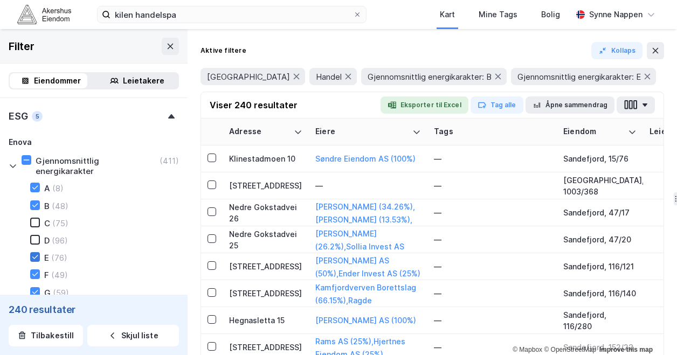
type input "--- (240)"
type input "Inkluder (240)"
click at [35, 260] on icon at bounding box center [35, 257] width 8 height 8
click at [33, 278] on icon at bounding box center [35, 275] width 8 height 8
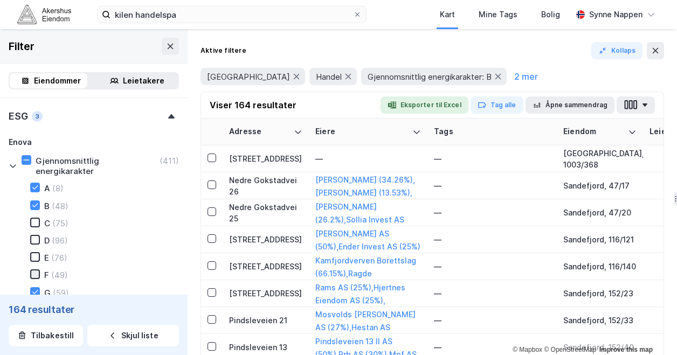
type input "--- (164)"
type input "Inkluder (164)"
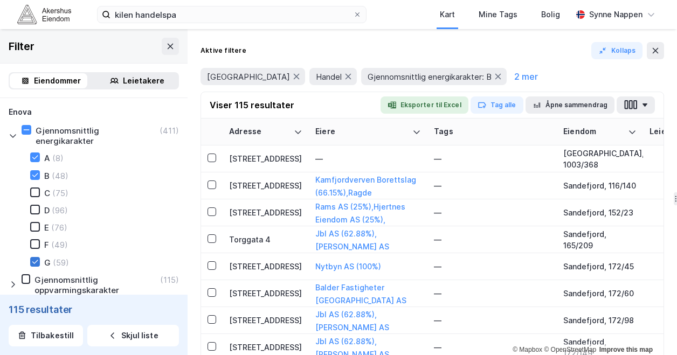
type input "--- (115)"
type input "Inkluder (115)"
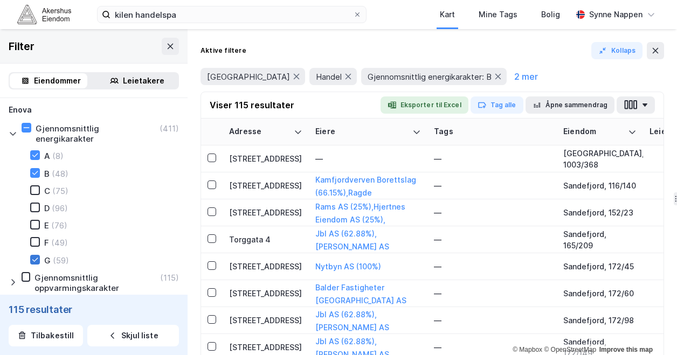
click at [35, 262] on icon at bounding box center [35, 260] width 6 height 4
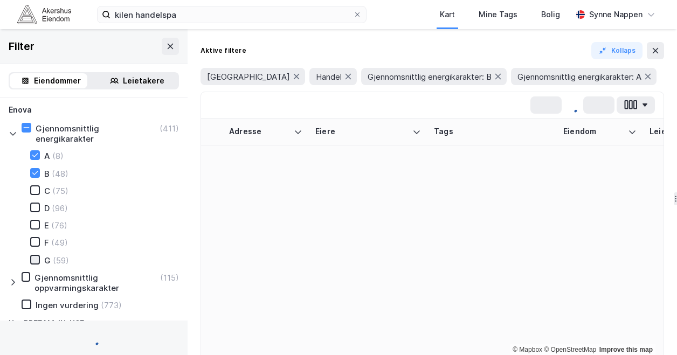
type input "--- (56)"
type input "Inkluder (56)"
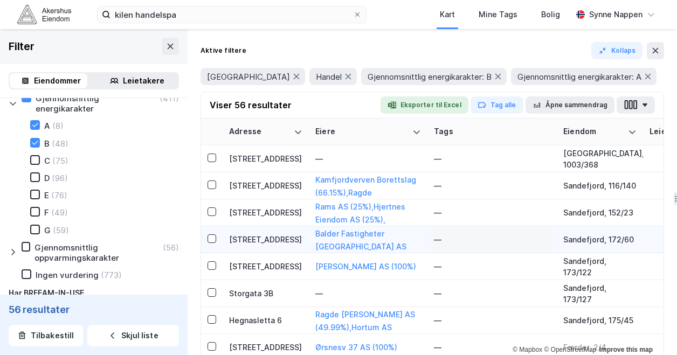
scroll to position [11, 0]
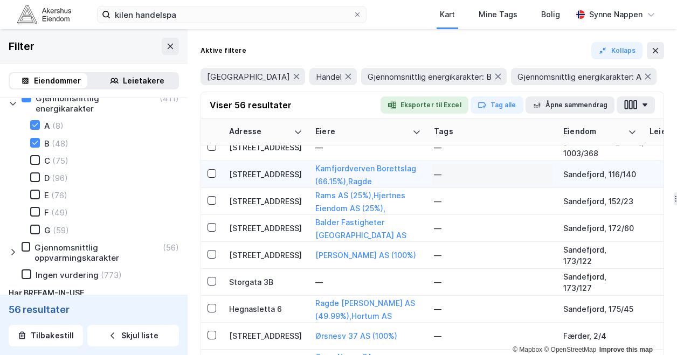
click at [526, 178] on div "—" at bounding box center [492, 174] width 116 height 17
click at [339, 173] on div "Kamfjordverven Borettslag (66.15%) , [PERSON_NAME] AS (33.85%)" at bounding box center [408, 175] width 187 height 26
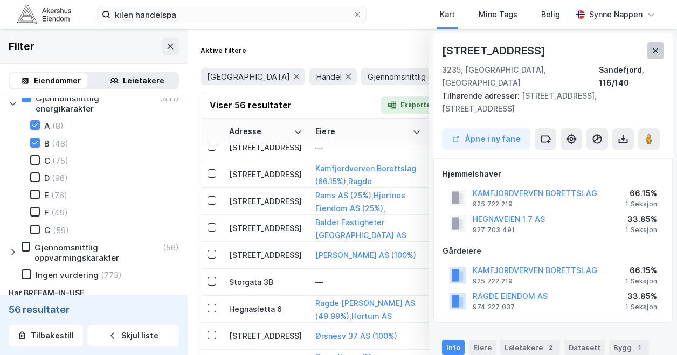
click at [655, 43] on button at bounding box center [655, 50] width 17 height 17
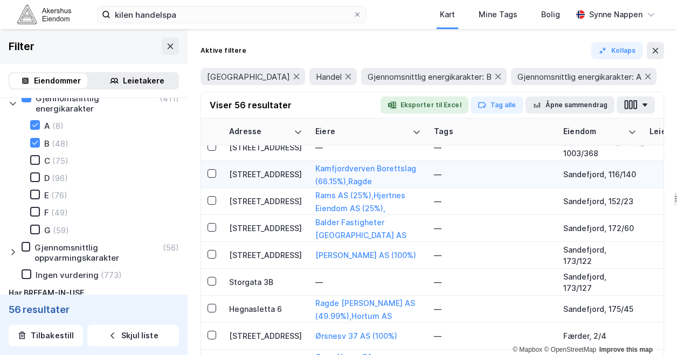
click at [239, 178] on div "[STREET_ADDRESS]" at bounding box center [265, 174] width 73 height 11
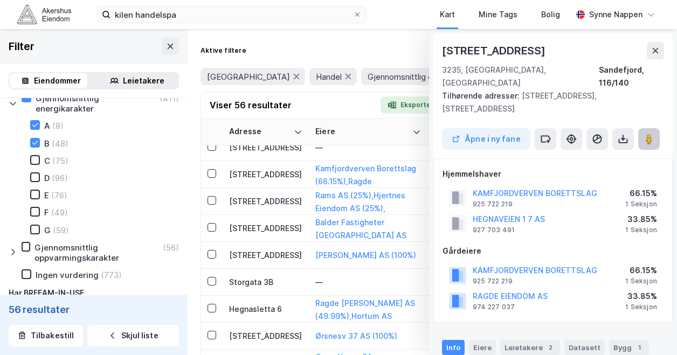
click at [653, 134] on icon at bounding box center [649, 139] width 11 height 11
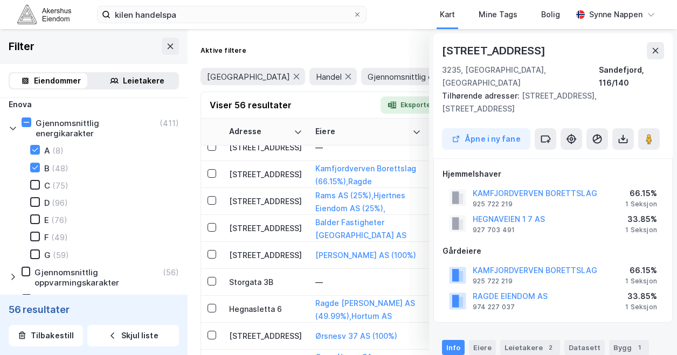
scroll to position [1369, 0]
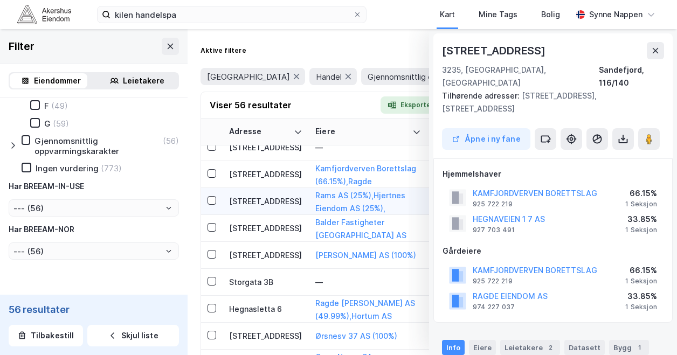
click at [286, 201] on div "[STREET_ADDRESS]" at bounding box center [265, 201] width 73 height 11
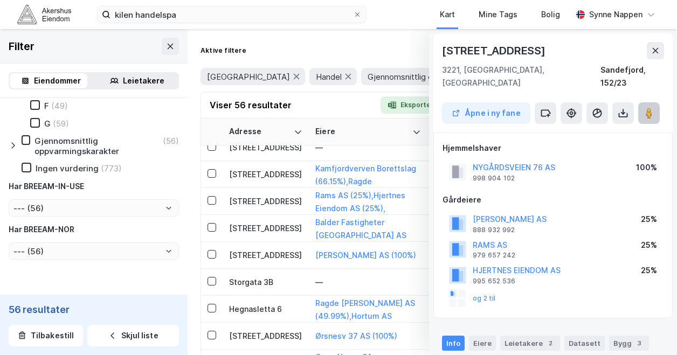
click at [657, 102] on button at bounding box center [649, 113] width 22 height 22
click at [271, 226] on div "[STREET_ADDRESS]" at bounding box center [265, 228] width 73 height 11
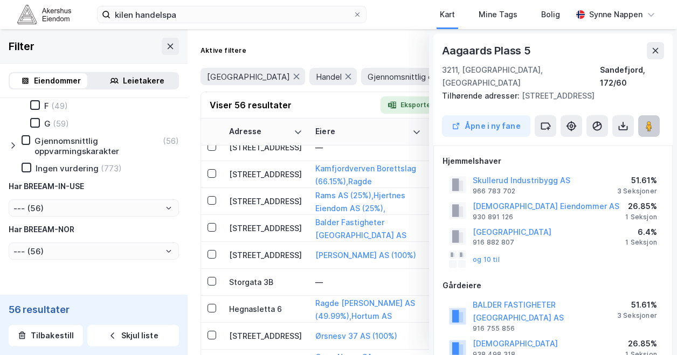
click at [650, 121] on image at bounding box center [649, 126] width 6 height 11
click at [651, 54] on icon at bounding box center [655, 50] width 9 height 9
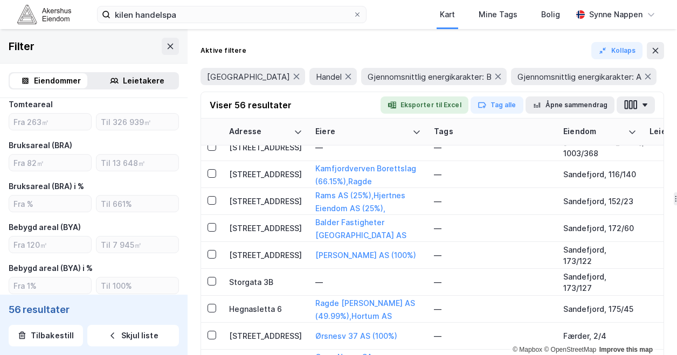
scroll to position [519, 0]
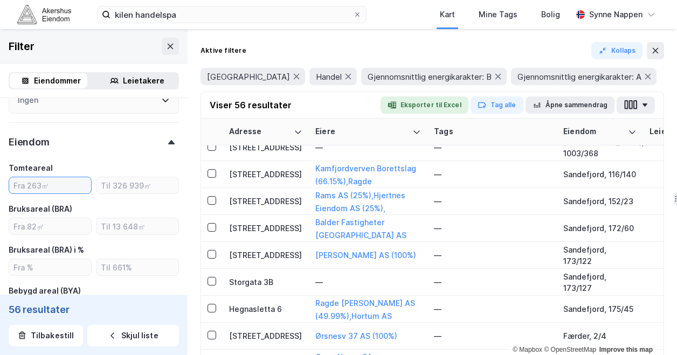
click at [43, 189] on input "number" at bounding box center [50, 185] width 82 height 16
type input "5"
click at [51, 235] on input "number" at bounding box center [50, 226] width 82 height 16
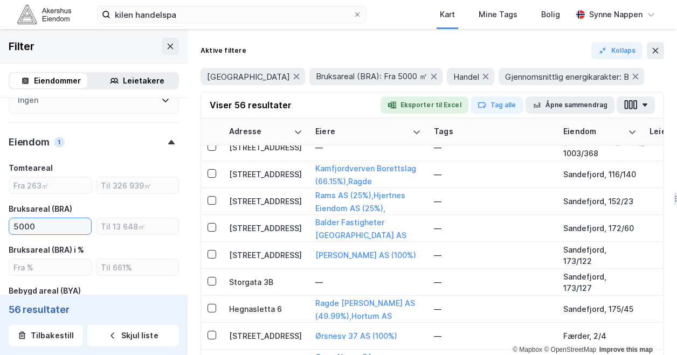
type input "5000"
type input "--- (22)"
type input "Inkluder (22)"
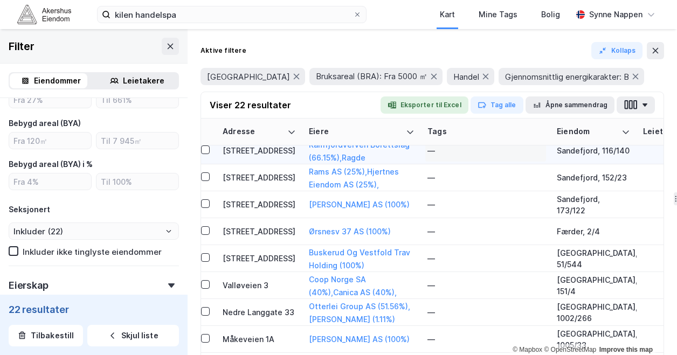
scroll to position [36, 6]
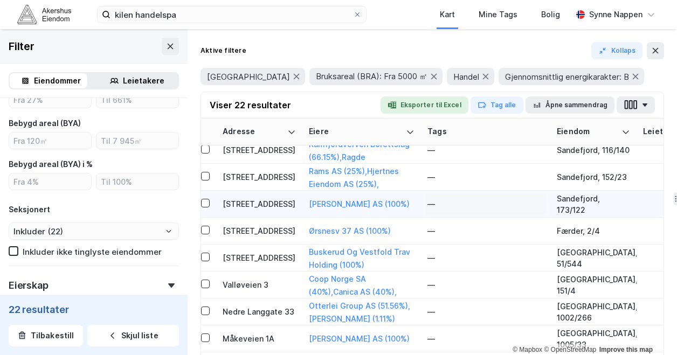
click at [511, 206] on div "—" at bounding box center [486, 204] width 116 height 17
click at [0, 0] on button "[PERSON_NAME] AS (100%)" at bounding box center [0, 0] width 0 height 0
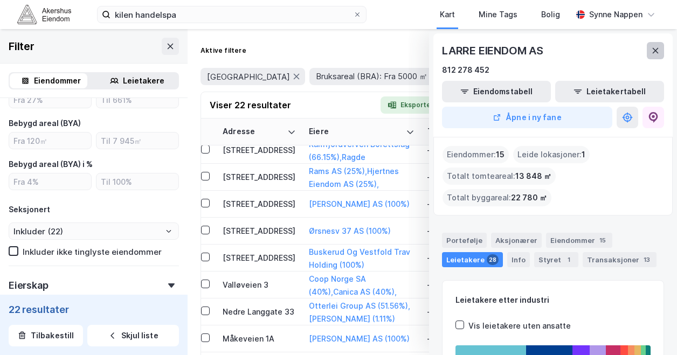
click at [662, 49] on button at bounding box center [655, 50] width 17 height 17
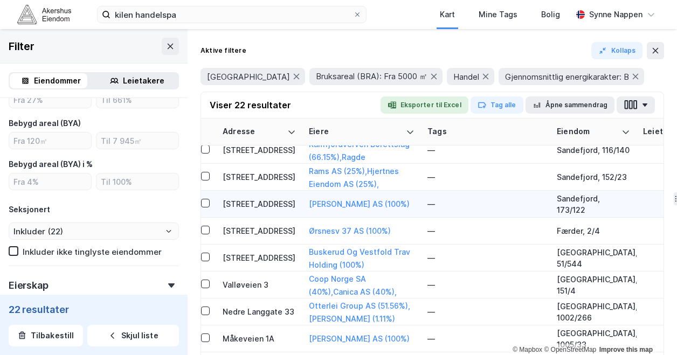
click at [273, 198] on div "[STREET_ADDRESS]" at bounding box center [259, 203] width 73 height 11
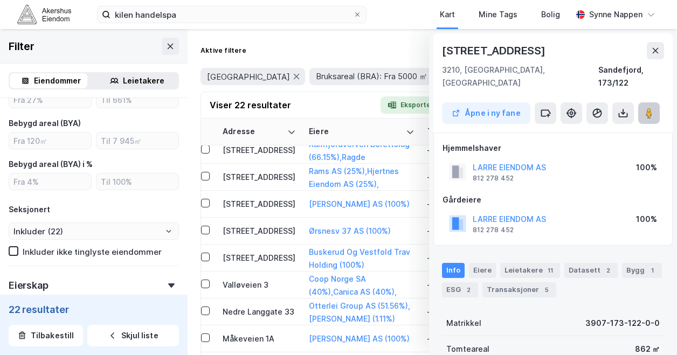
click at [651, 108] on image at bounding box center [649, 113] width 6 height 11
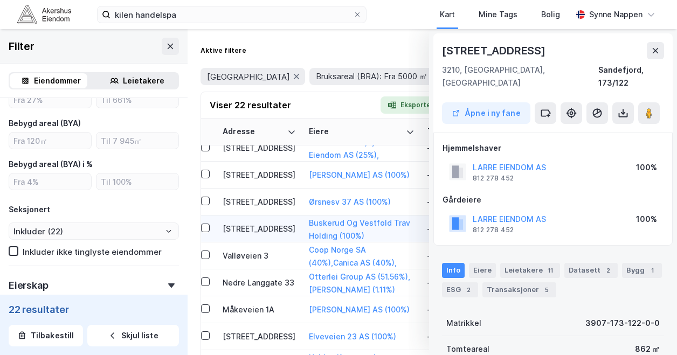
click at [271, 230] on div "[STREET_ADDRESS]" at bounding box center [259, 228] width 73 height 11
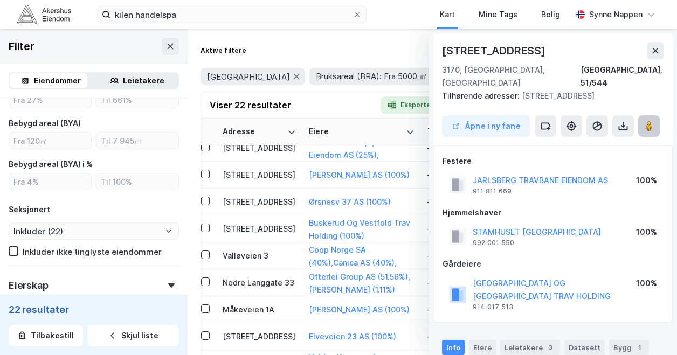
click at [653, 119] on button at bounding box center [649, 126] width 22 height 22
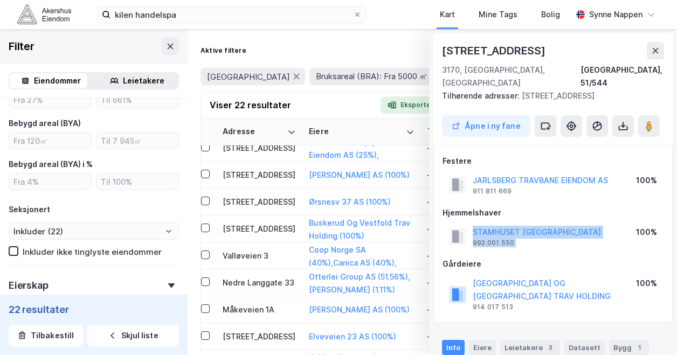
drag, startPoint x: 638, startPoint y: 228, endPoint x: 542, endPoint y: 209, distance: 97.8
click at [542, 209] on div "Hjemmelshaver STAMHUSET JARLSBERG 992 001 550 100%" at bounding box center [553, 228] width 221 height 43
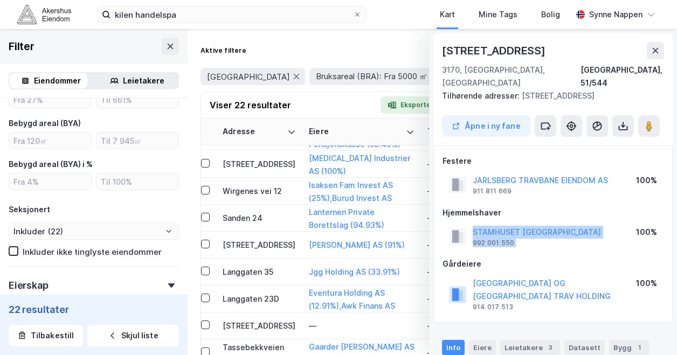
scroll to position [359, 6]
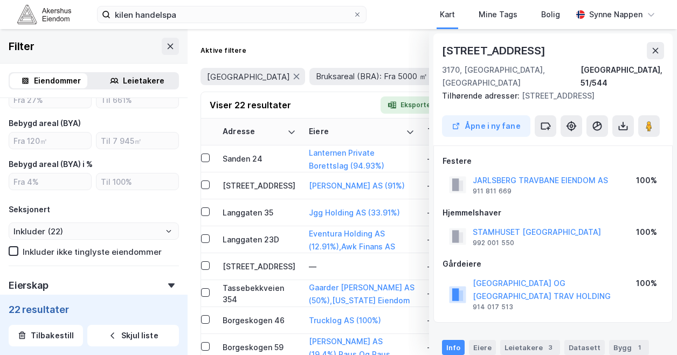
click at [310, 99] on div "Viser 22 resultater Eksporter til Excel Tag alle Åpne sammendrag" at bounding box center [432, 105] width 463 height 26
click at [656, 50] on icon at bounding box center [656, 50] width 6 height 5
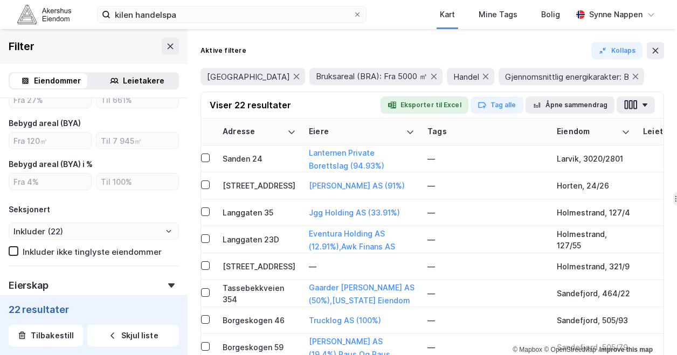
click at [230, 91] on button "1 mer" at bounding box center [215, 98] width 29 height 14
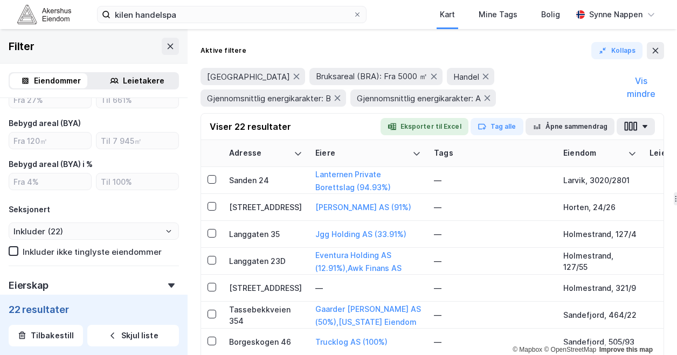
scroll to position [0, 0]
